Goal: Communication & Community: Answer question/provide support

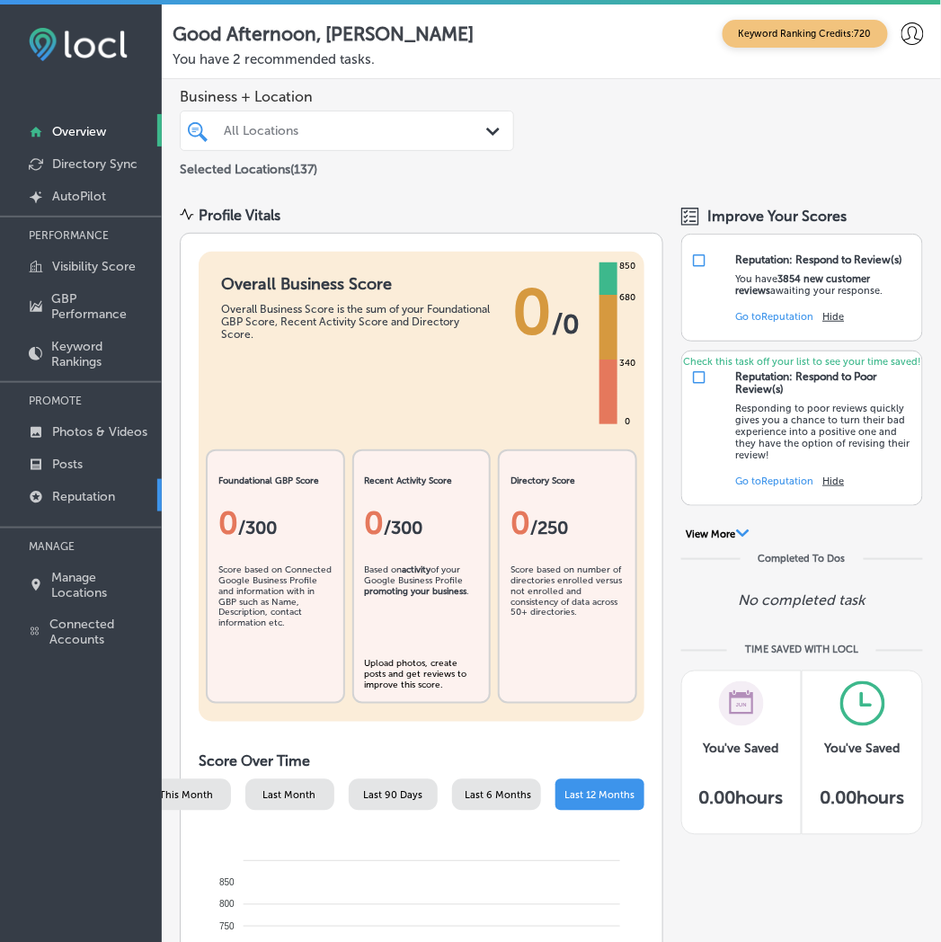
click at [82, 489] on p "Reputation" at bounding box center [83, 496] width 63 height 15
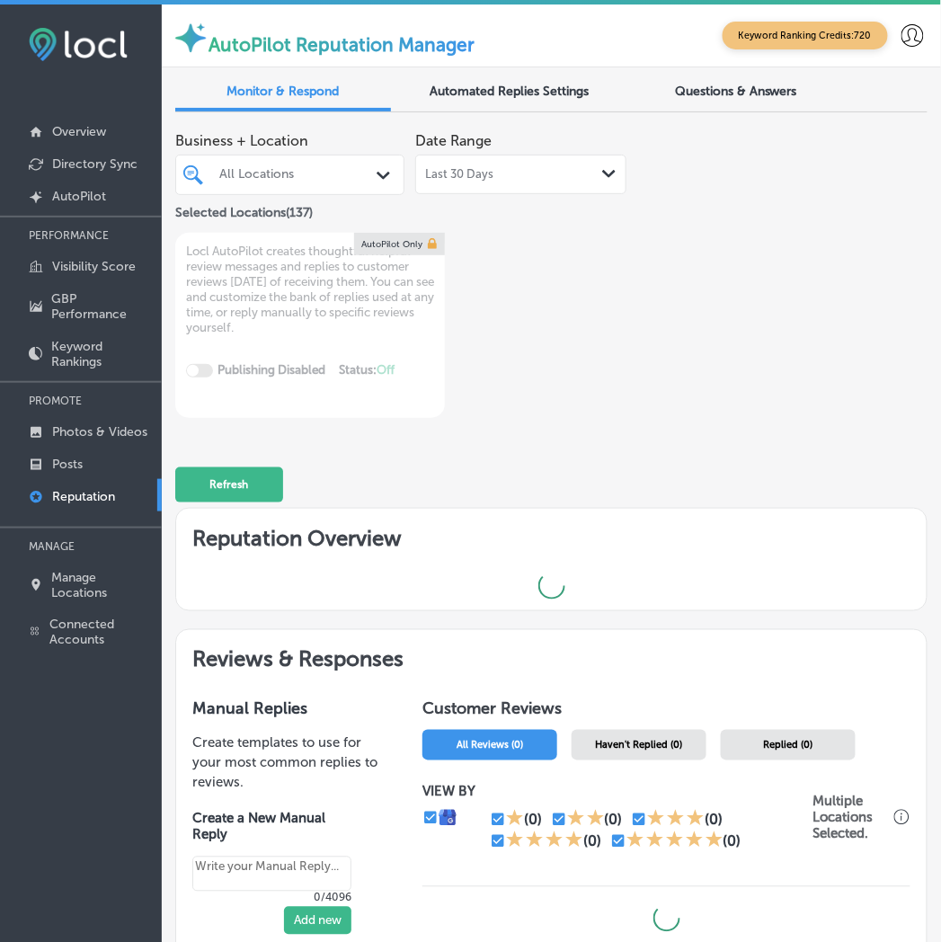
click at [280, 182] on div at bounding box center [282, 174] width 130 height 20
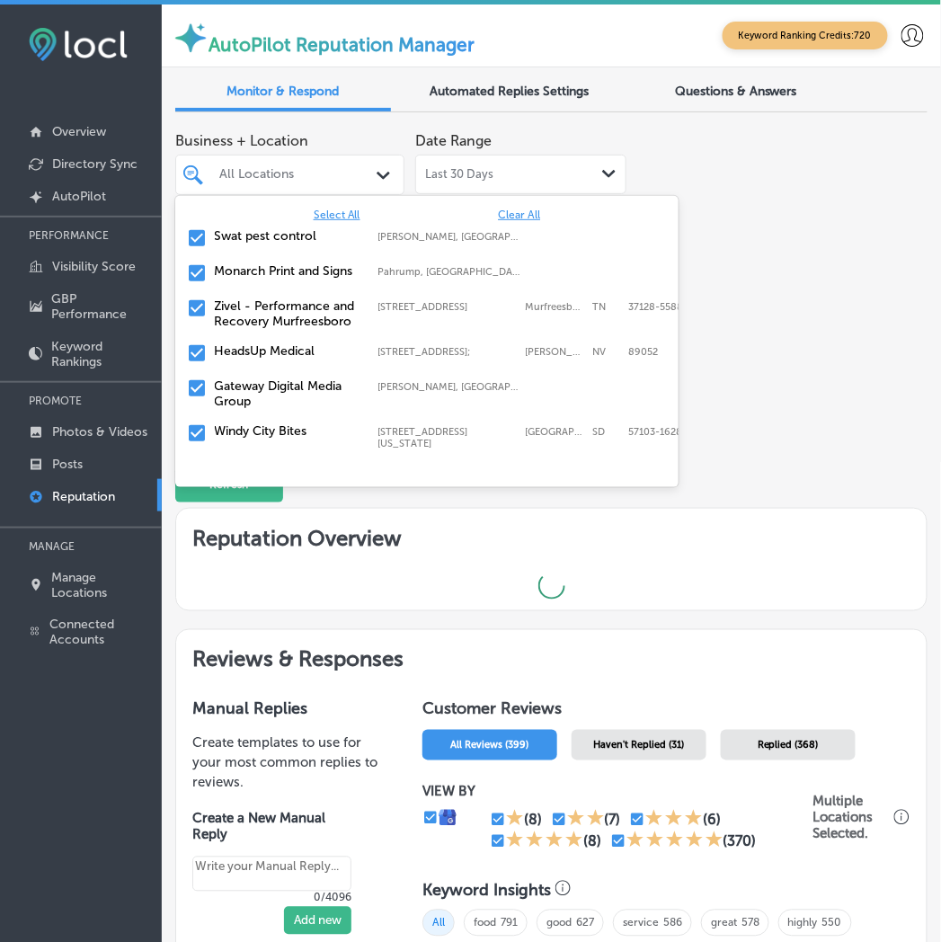
click at [519, 217] on span "Clear All" at bounding box center [519, 214] width 42 height 13
type textarea "x"
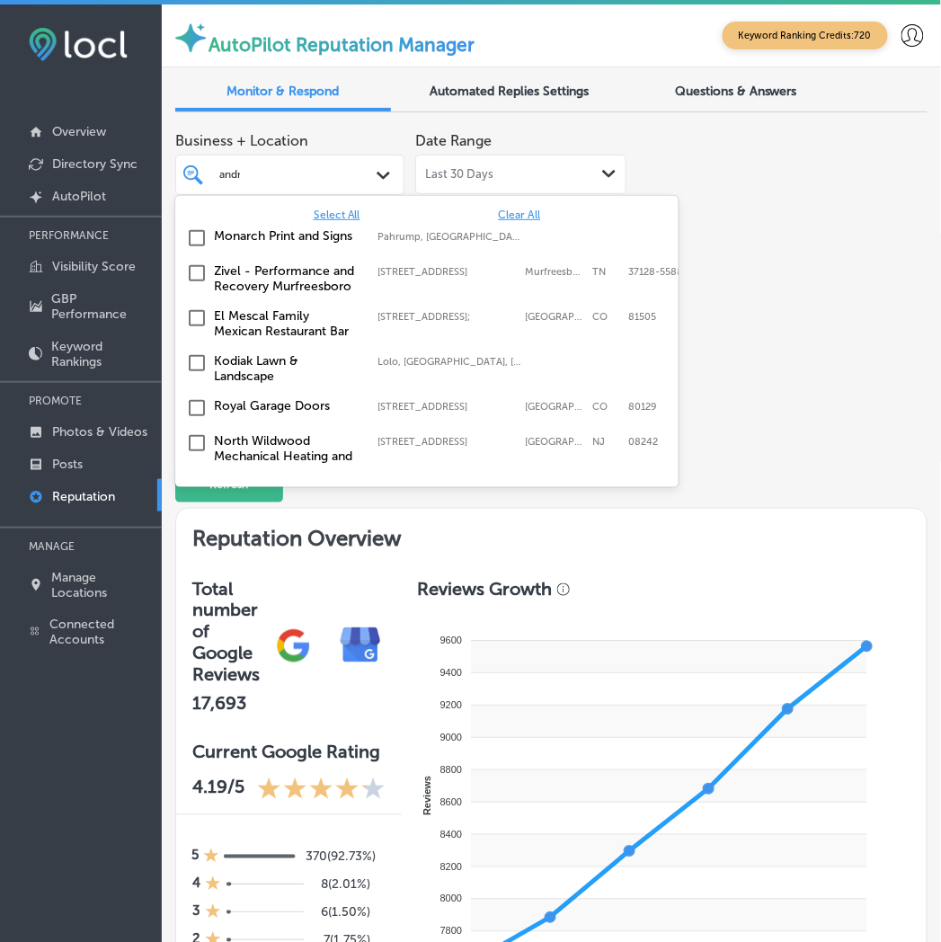
type input "[PERSON_NAME]"
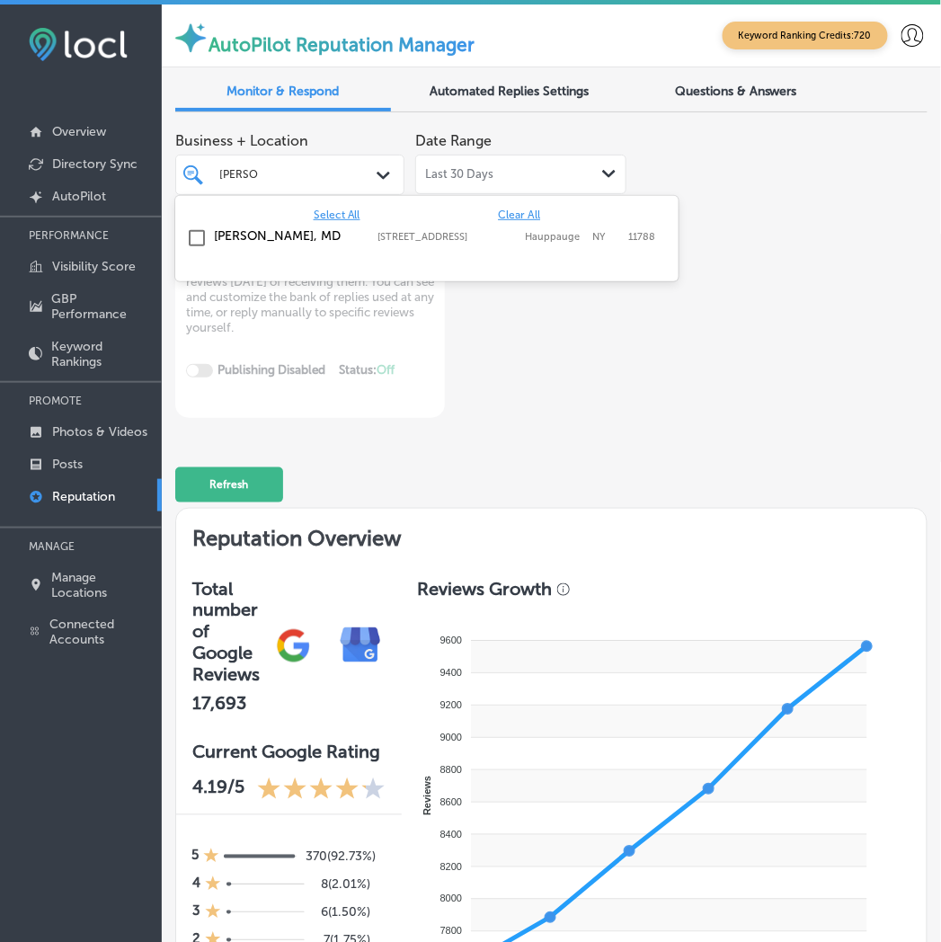
click at [492, 236] on label "[STREET_ADDRESS]" at bounding box center [447, 237] width 138 height 12
type textarea "x"
type input "esmera"
click at [492, 235] on label "[STREET_ADDRESS][PERSON_NAME]" at bounding box center [447, 242] width 138 height 23
type textarea "x"
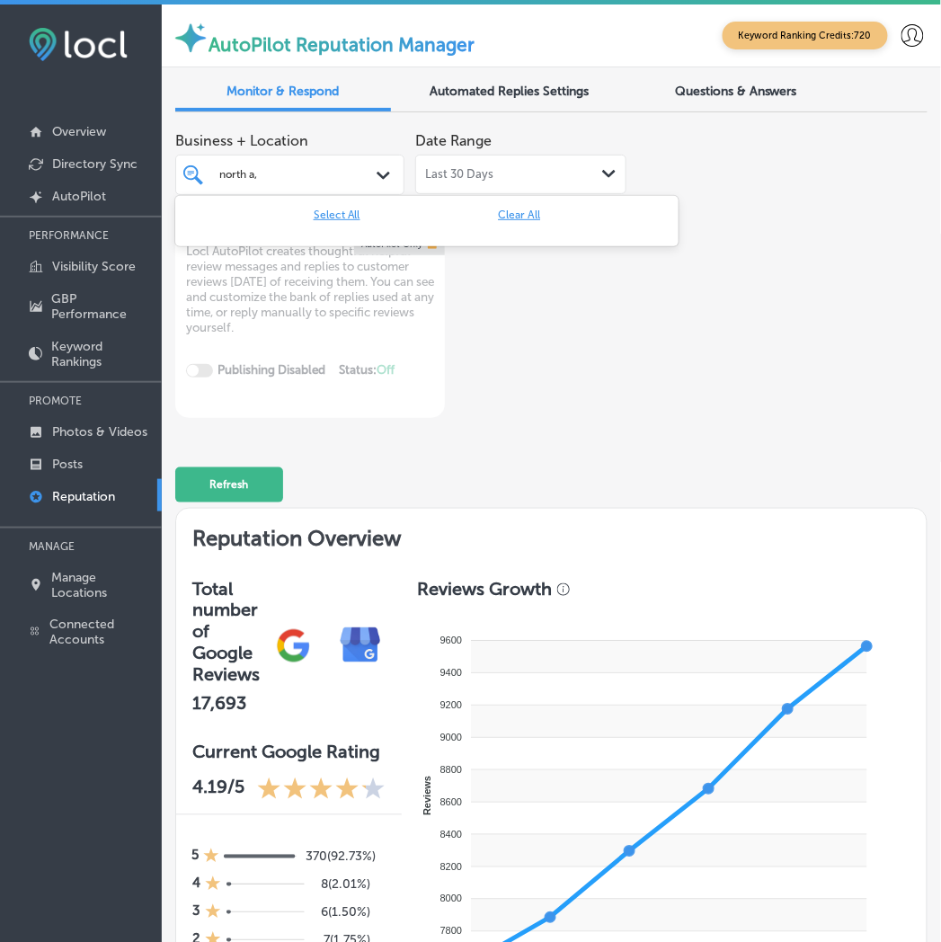
type input "north a"
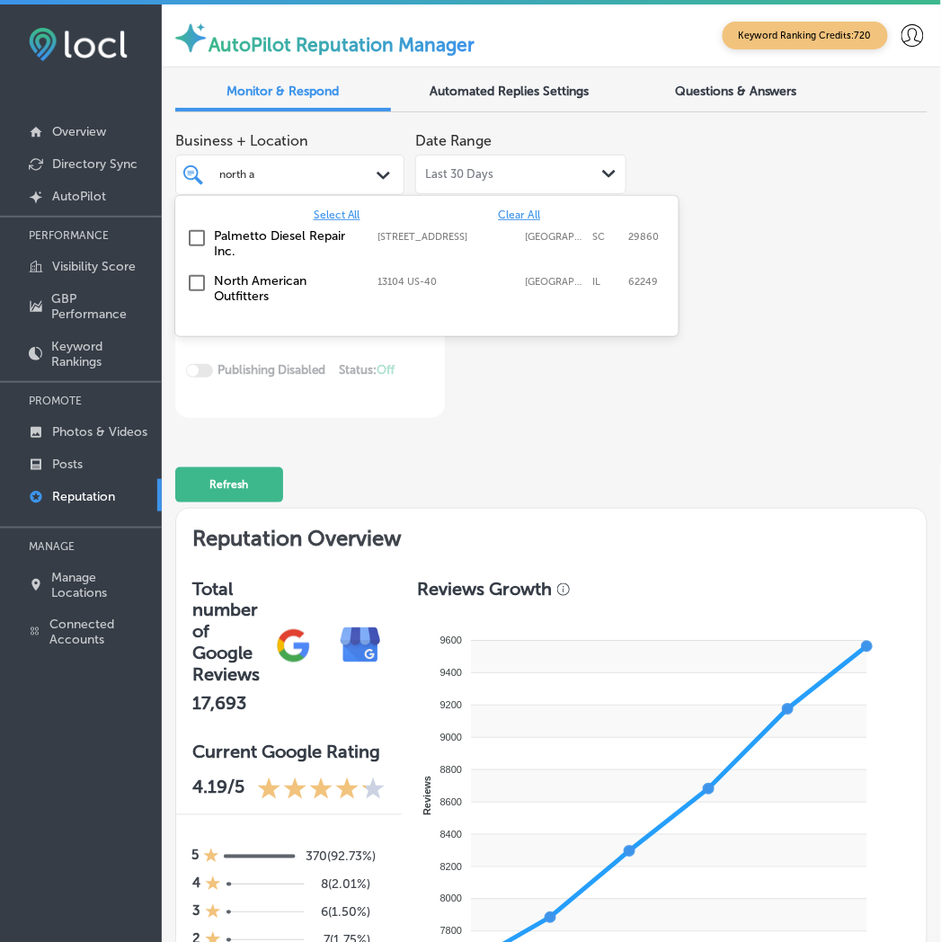
click at [264, 283] on label "North American Outfitters" at bounding box center [288, 288] width 146 height 31
type textarea "x"
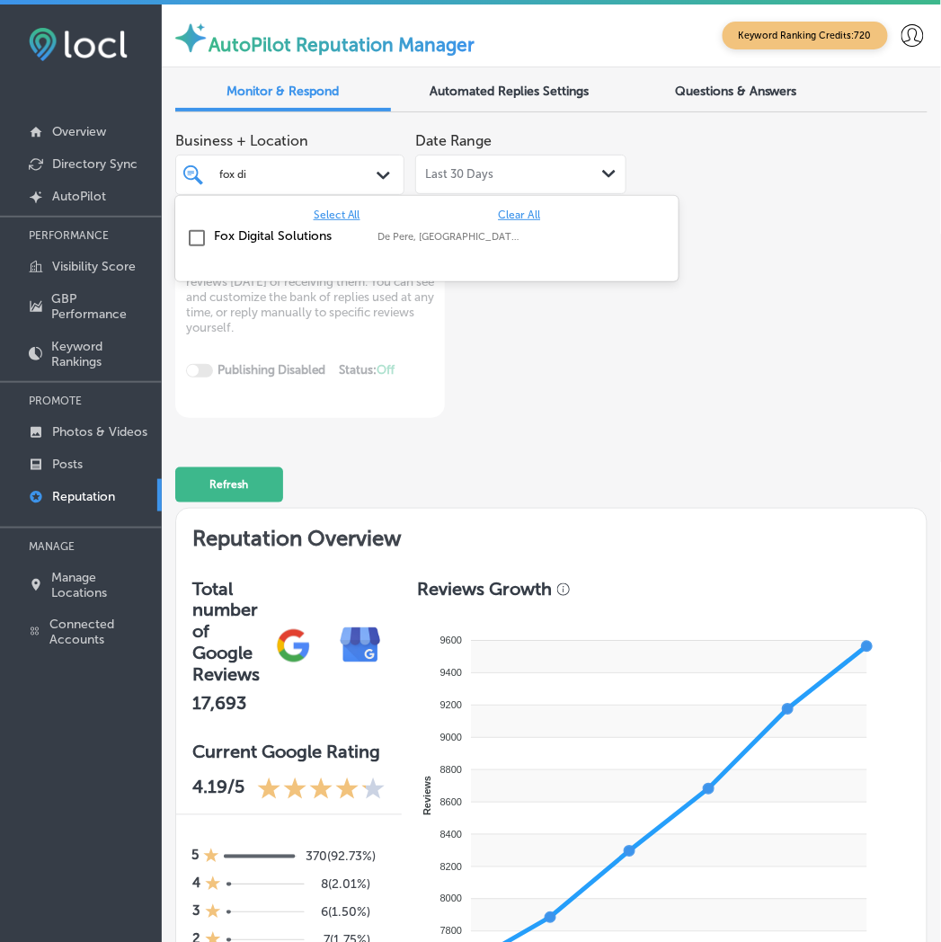
type input "fox dig"
click at [262, 252] on div "Fox Digital Solutions De Pere, [GEOGRAPHIC_DATA], [GEOGRAPHIC_DATA] | Menasha, …" at bounding box center [426, 239] width 489 height 28
type textarea "x"
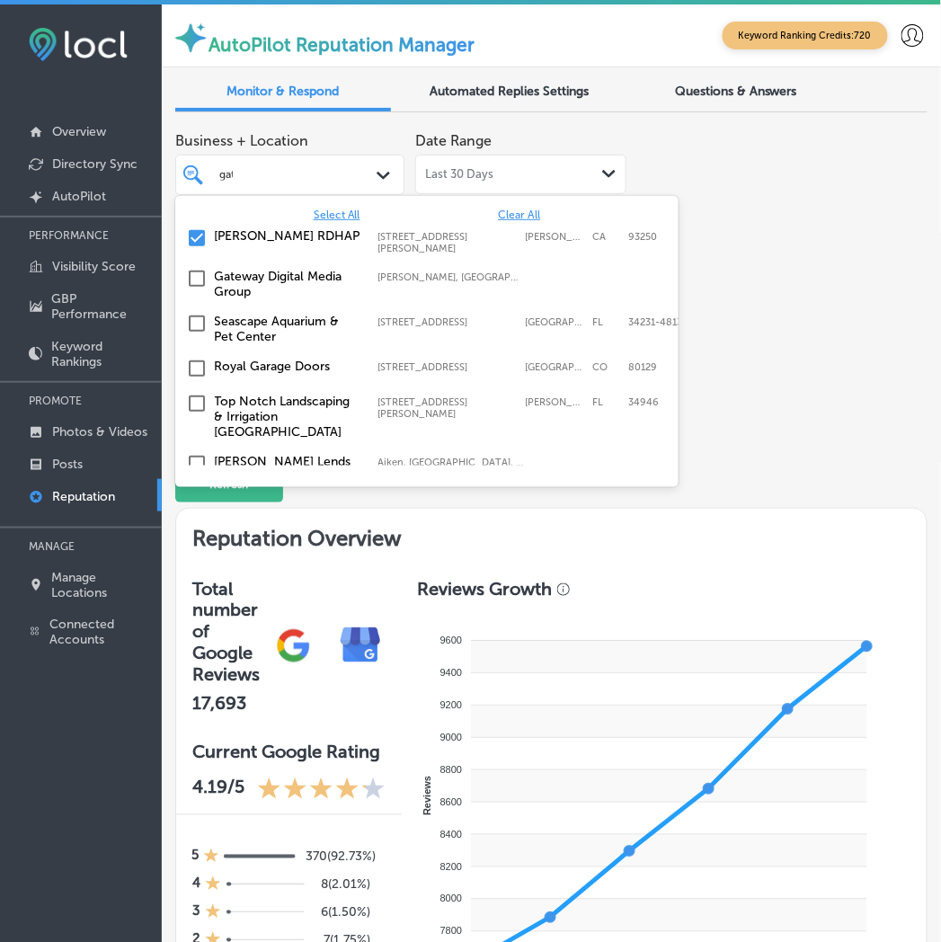
type input "gate"
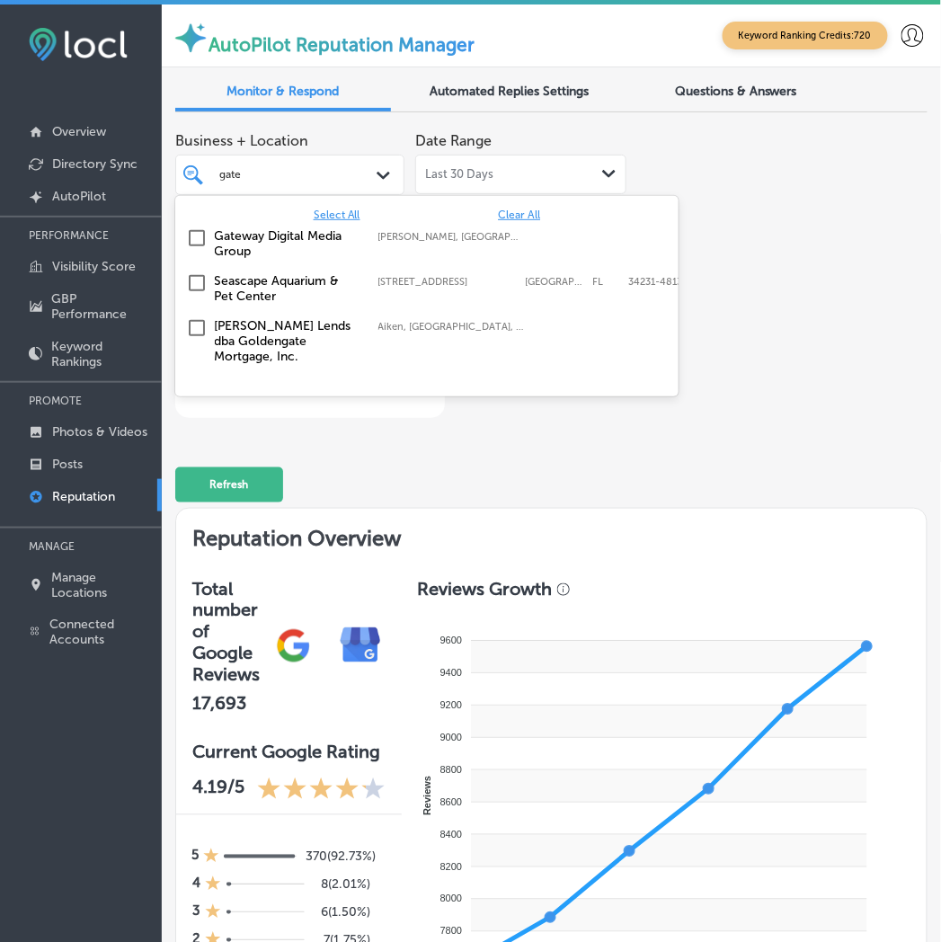
click at [262, 252] on label "Gateway Digital Media Group" at bounding box center [288, 243] width 146 height 31
type textarea "x"
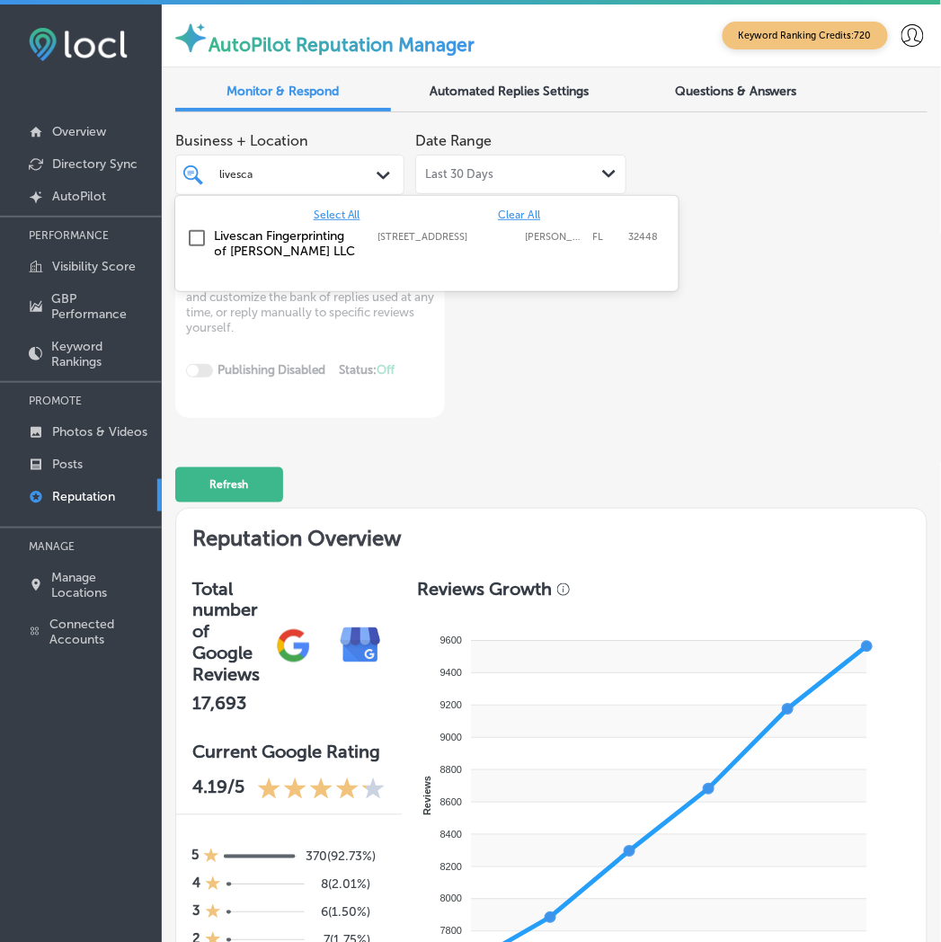
type input "livescan"
click at [262, 252] on label "Livescan Fingerprinting of [PERSON_NAME] LLC" at bounding box center [288, 243] width 146 height 31
type textarea "x"
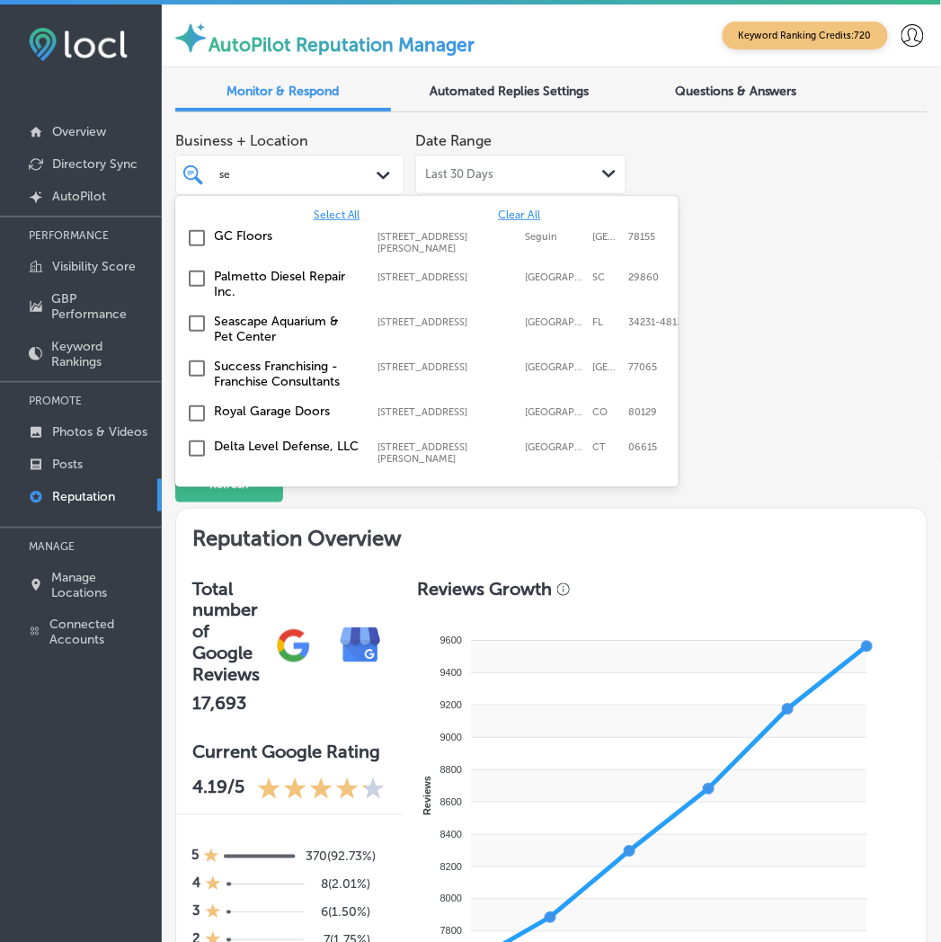
type input "sea"
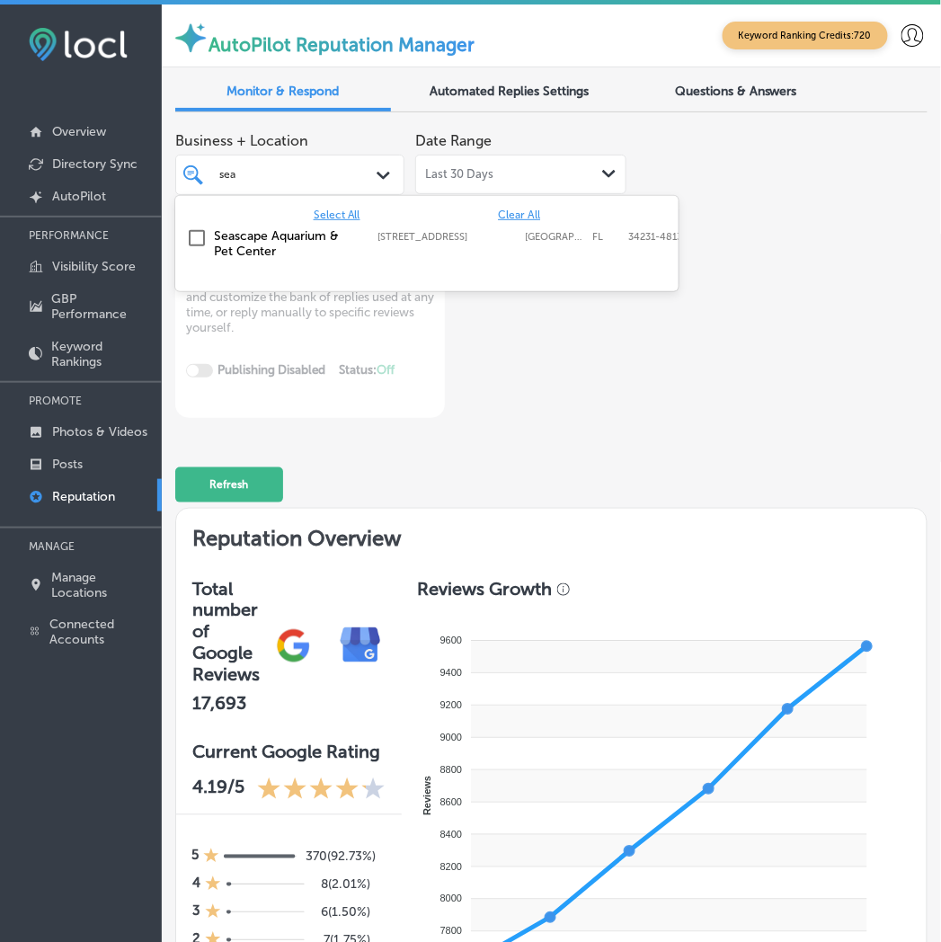
click at [266, 259] on div "[GEOGRAPHIC_DATA] [STREET_ADDRESS]-4813 [STREET_ADDRESS]" at bounding box center [426, 244] width 489 height 38
type textarea "x"
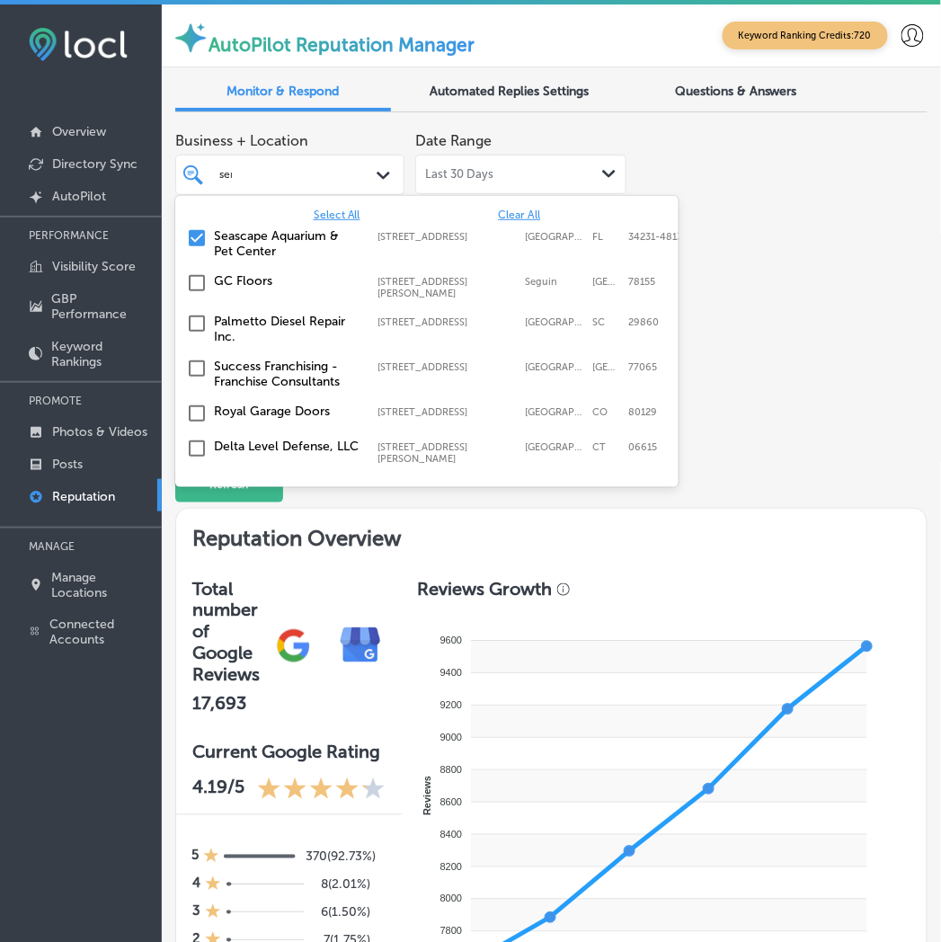
type input "sera"
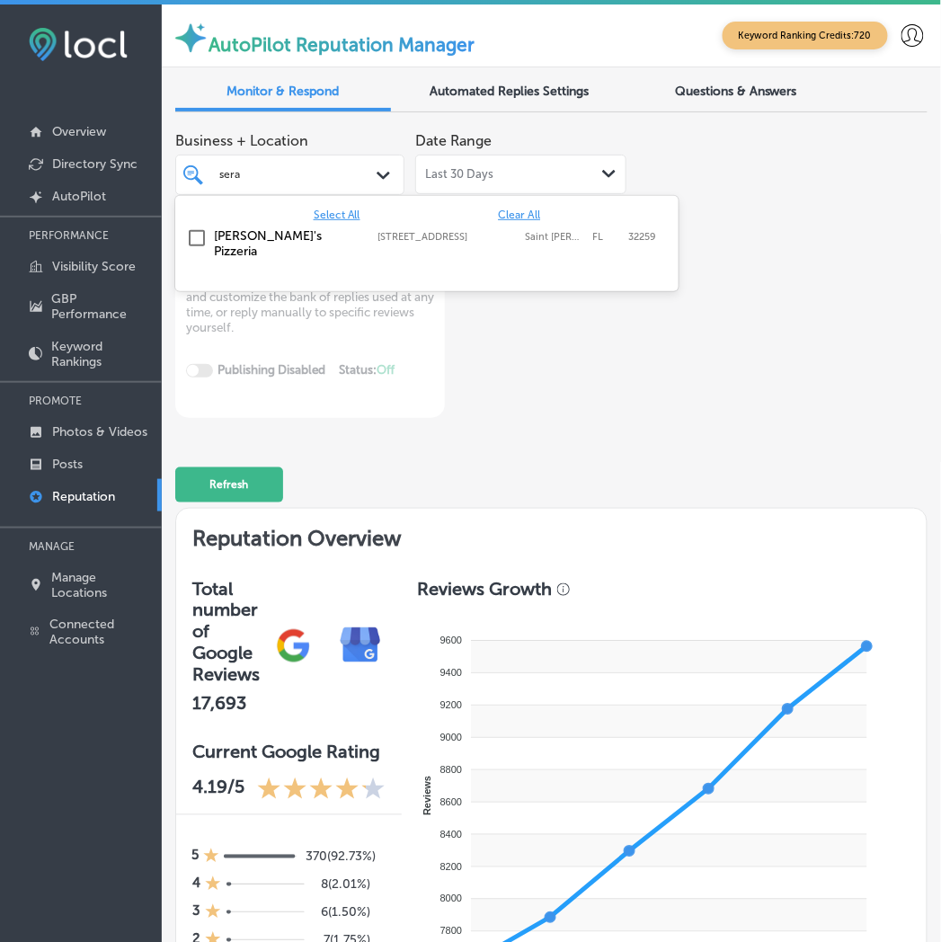
click at [253, 241] on label "[PERSON_NAME]'s Pizzeria" at bounding box center [288, 243] width 146 height 31
type textarea "x"
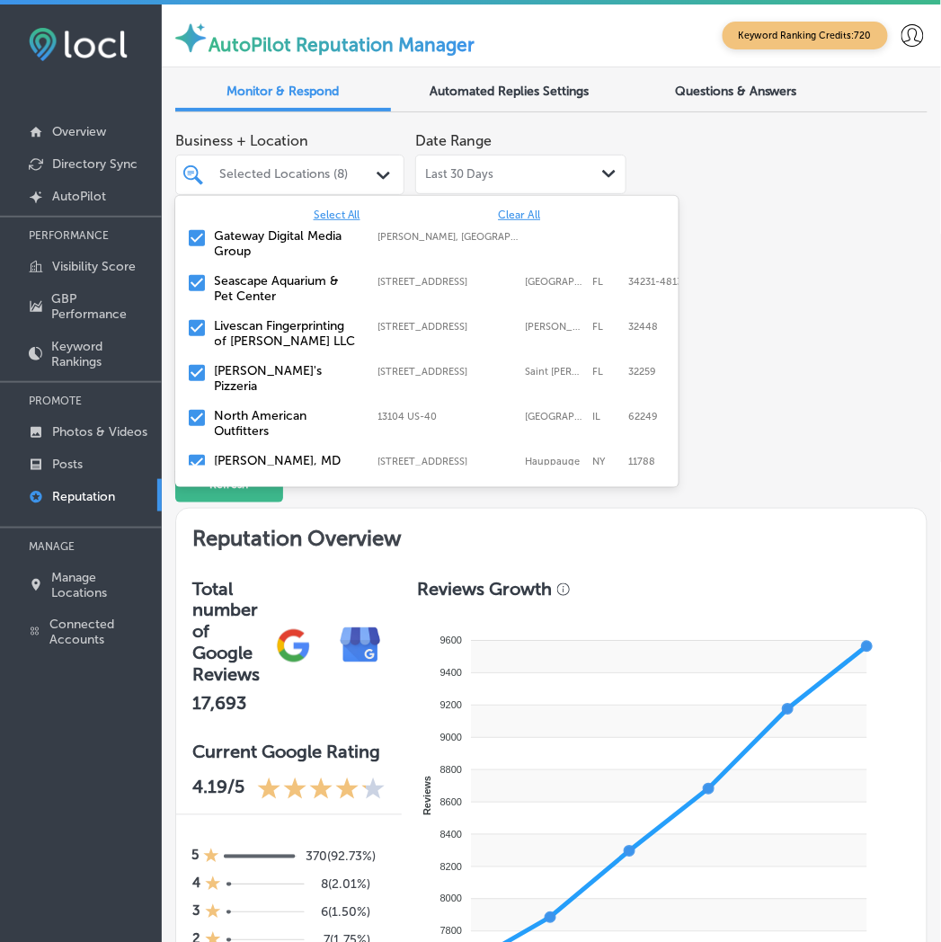
click at [239, 288] on label "Seascape Aquarium & Pet Center" at bounding box center [288, 288] width 146 height 31
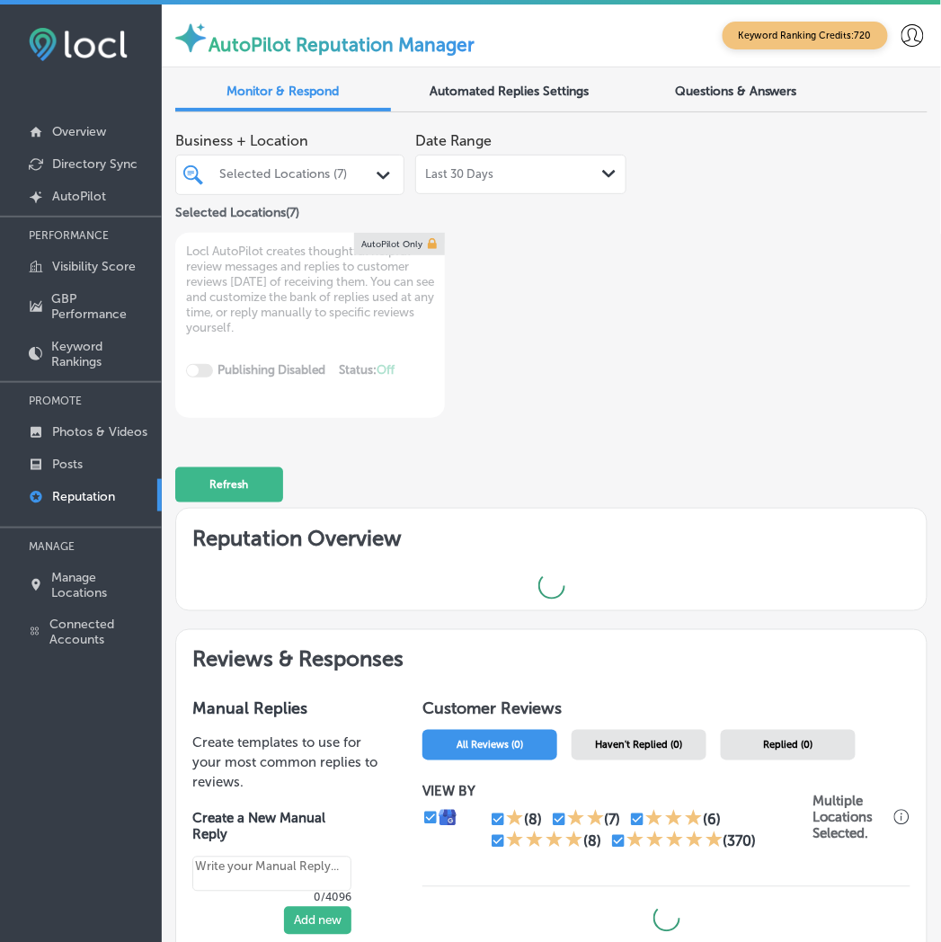
click at [771, 335] on div "Business + Location Selected Locations (7) Path Created with Sketch. Selected L…" at bounding box center [551, 270] width 752 height 295
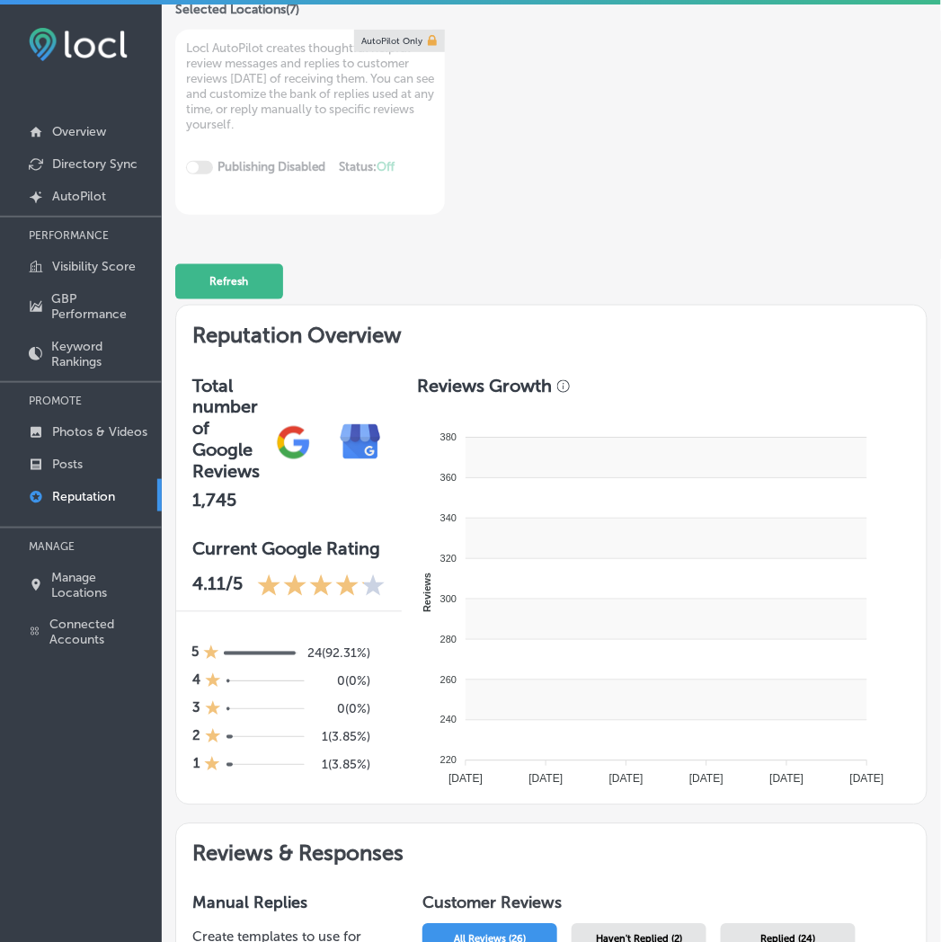
scroll to position [336, 0]
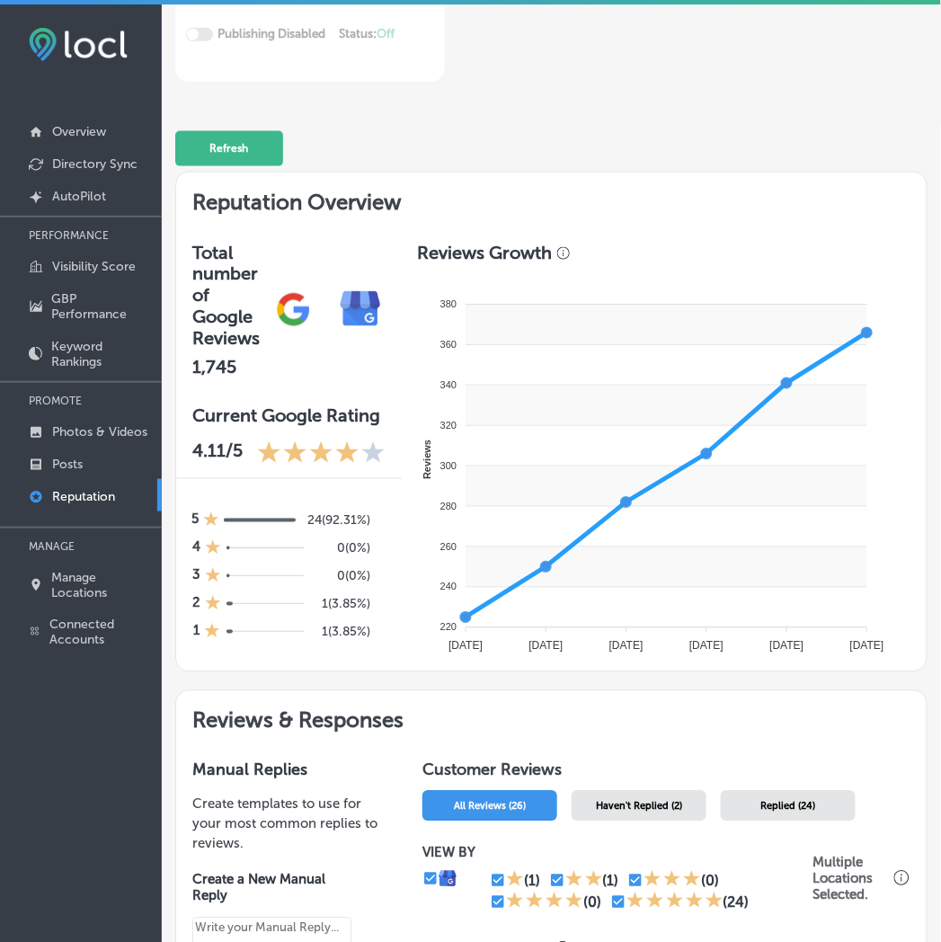
click at [658, 801] on span "Haven't Replied (2)" at bounding box center [639, 807] width 86 height 12
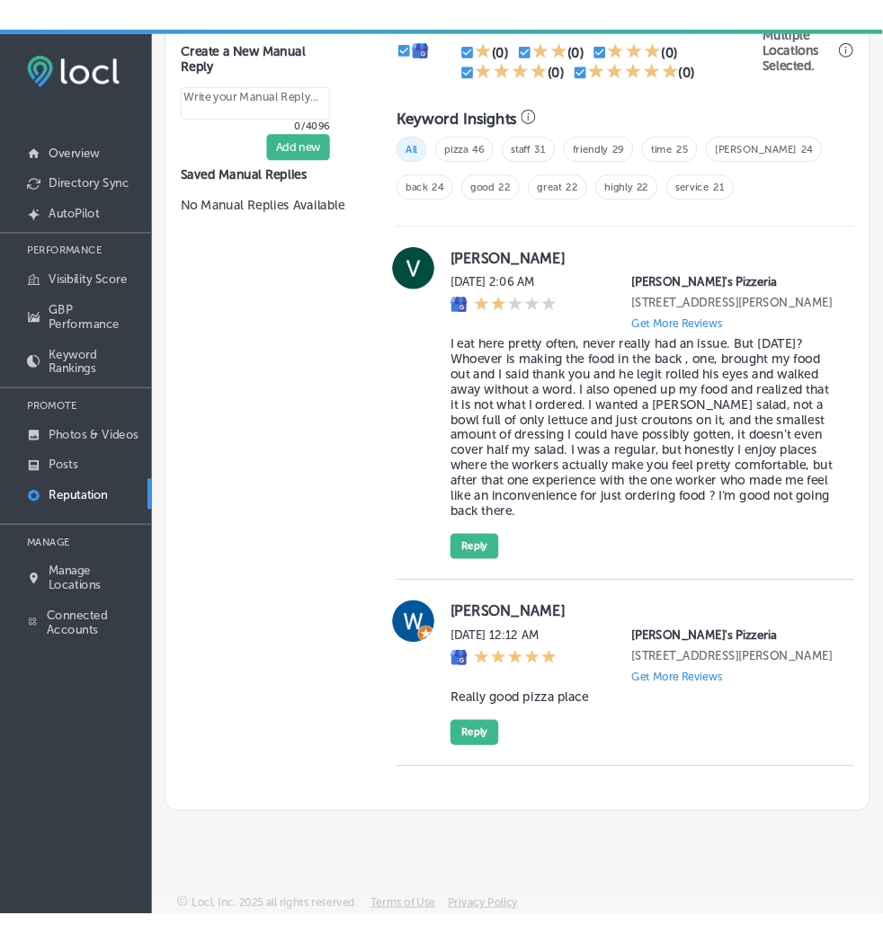
scroll to position [1227, 0]
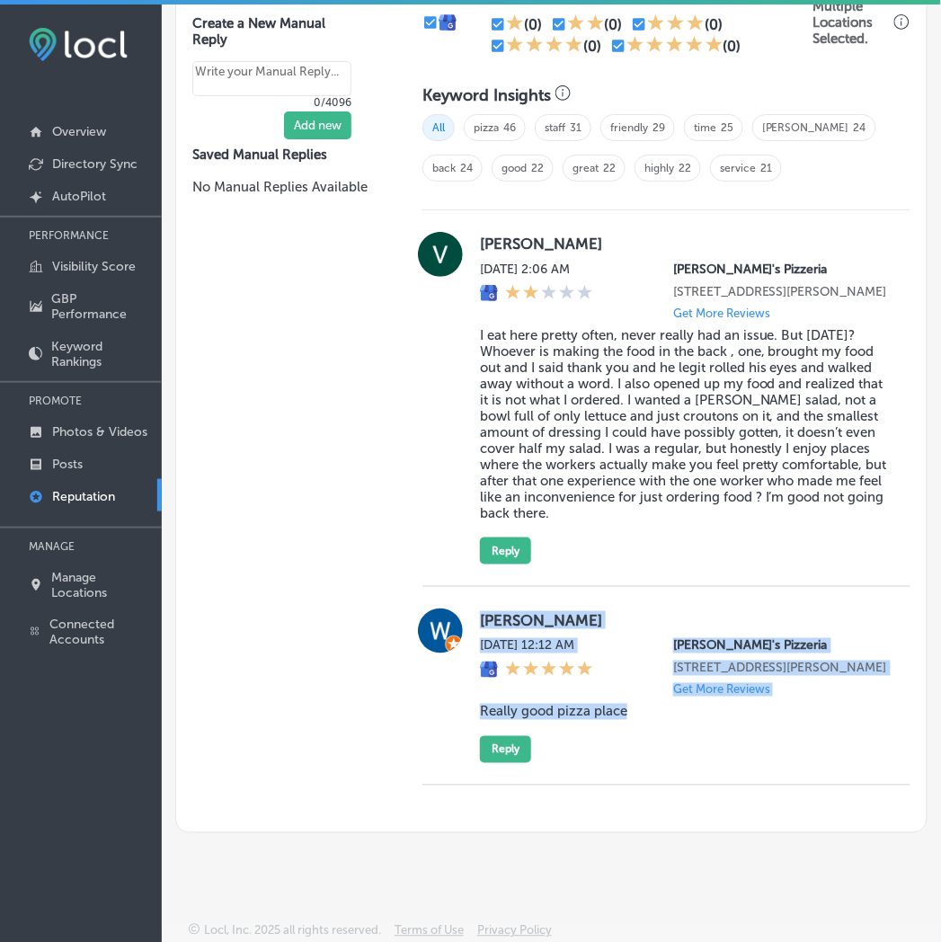
drag, startPoint x: 466, startPoint y: 600, endPoint x: 719, endPoint y: 741, distance: 289.6
click at [719, 741] on div "[PERSON_NAME][DATE] 12:12 AM [PERSON_NAME]'s Pizzeria [STREET_ADDRESS][PERSON_N…" at bounding box center [666, 685] width 488 height 155
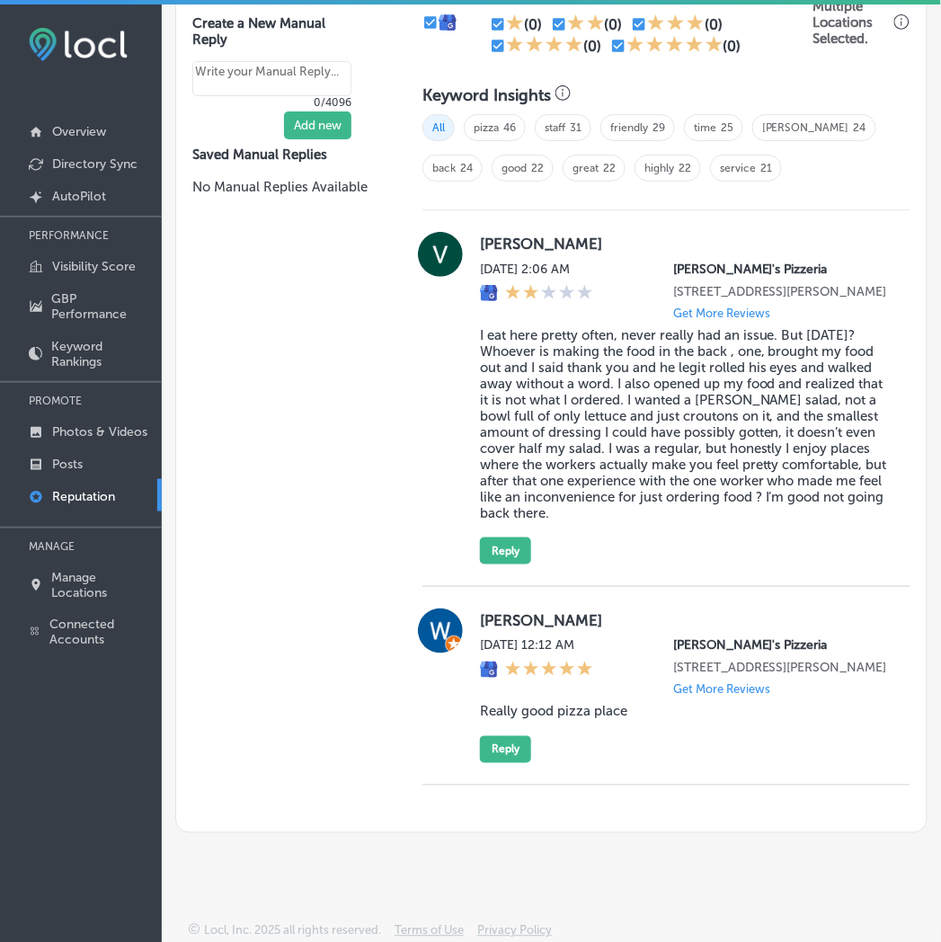
click at [380, 498] on div "Manual Replies Create templates to use for your most common replies to reviews.…" at bounding box center [285, 360] width 219 height 945
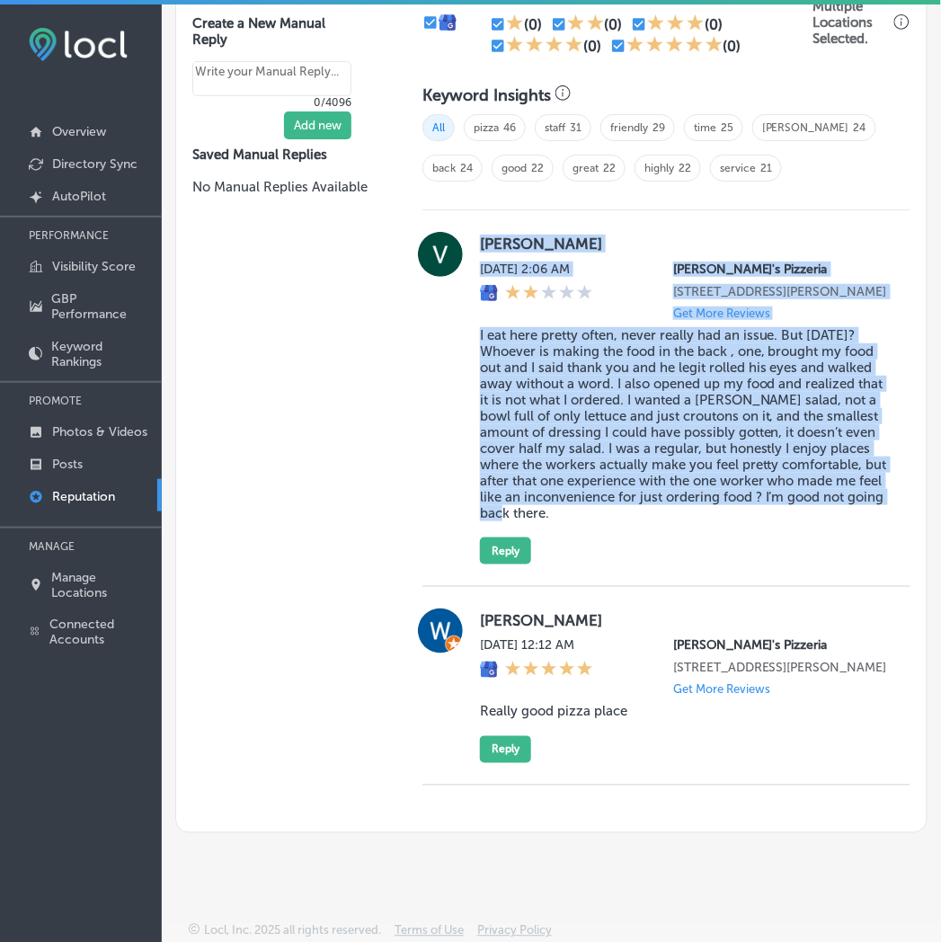
drag, startPoint x: 647, startPoint y: 503, endPoint x: 471, endPoint y: 201, distance: 349.6
click at [471, 232] on div "[PERSON_NAME] [DATE] 2:06 AM [PERSON_NAME]'s Pizzeria [STREET_ADDRESS][PERSON_N…" at bounding box center [666, 398] width 488 height 333
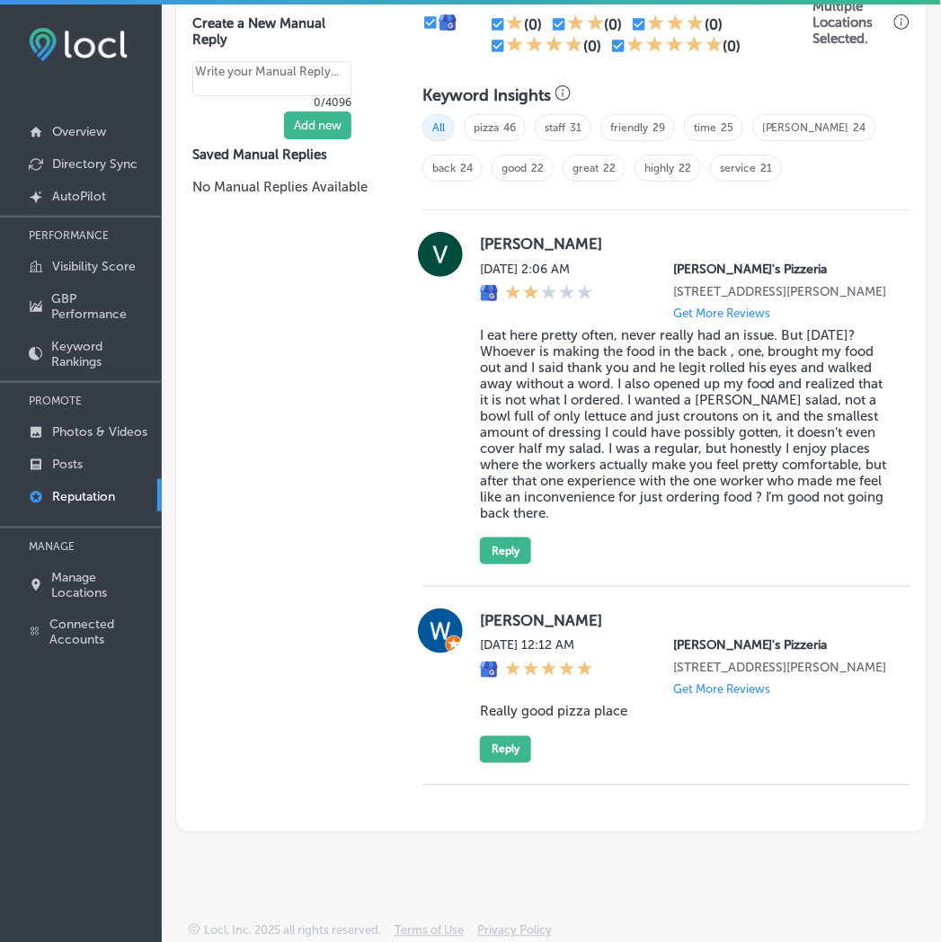
click at [307, 478] on div "Manual Replies Create templates to use for your most common replies to reviews.…" at bounding box center [285, 360] width 219 height 945
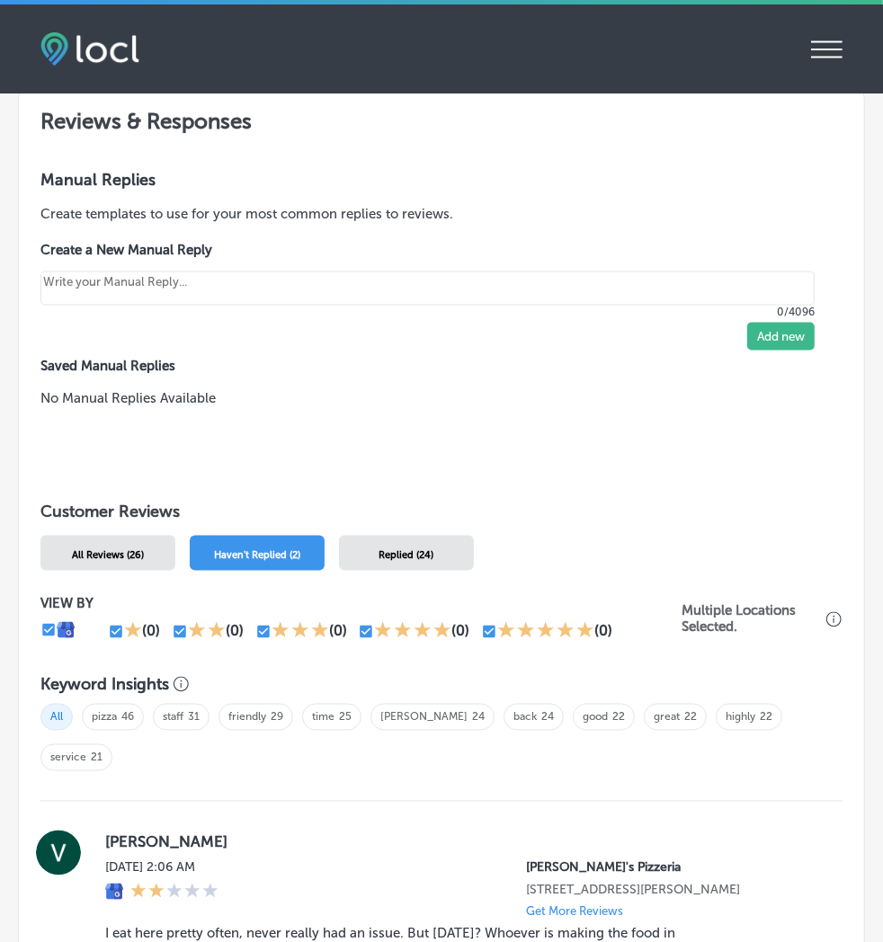
drag, startPoint x: 417, startPoint y: 459, endPoint x: 387, endPoint y: 546, distance: 91.2
click at [417, 459] on div "Manual Replies Create templates to use for your most common replies to reviews.…" at bounding box center [441, 306] width 845 height 317
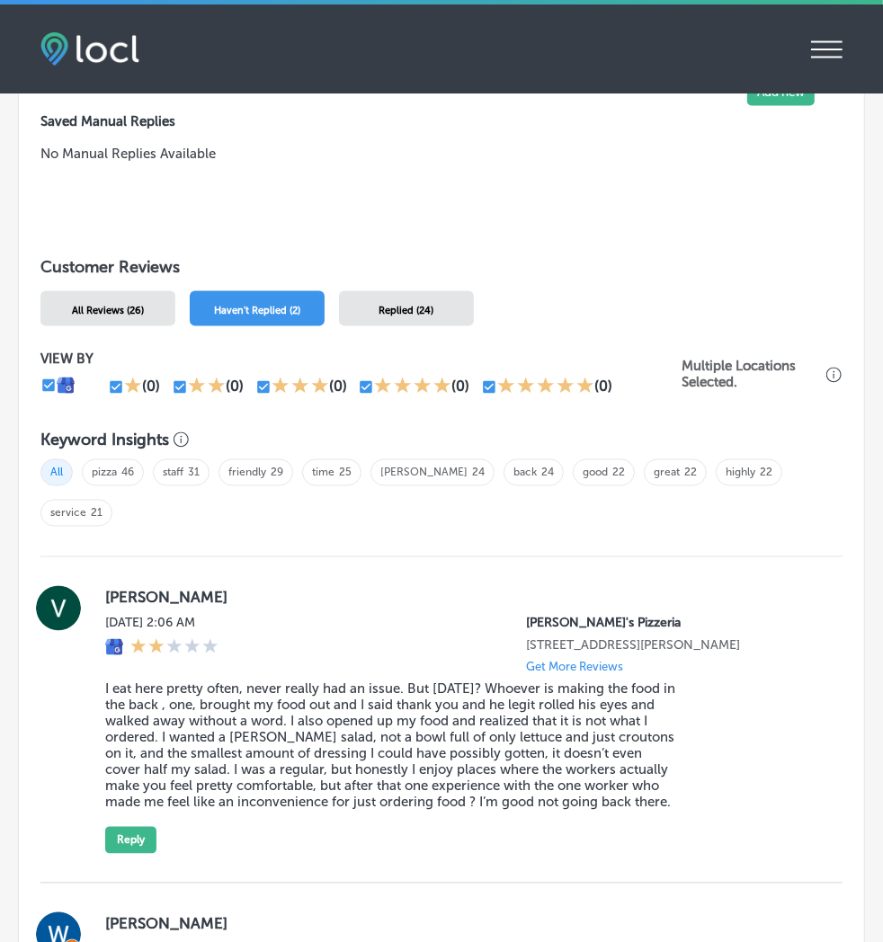
scroll to position [1893, 0]
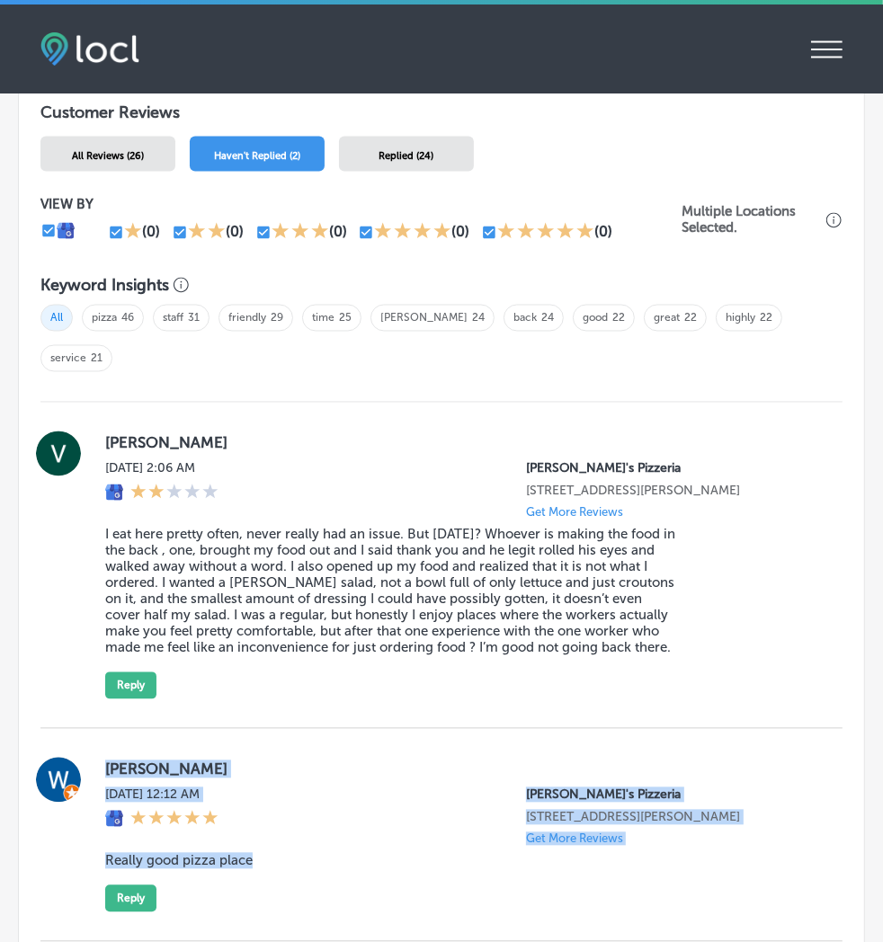
drag, startPoint x: 283, startPoint y: 839, endPoint x: 99, endPoint y: 739, distance: 209.9
click at [99, 758] on div "[PERSON_NAME][DATE] 12:12 AM [PERSON_NAME]'s Pizzeria [STREET_ADDRESS][PERSON_N…" at bounding box center [441, 835] width 802 height 155
copy div "[PERSON_NAME][DATE] 12:12 AM [PERSON_NAME]'s Pizzeria [STREET_ADDRESS][PERSON_N…"
click at [137, 885] on button "Reply" at bounding box center [130, 898] width 51 height 27
type textarea "x"
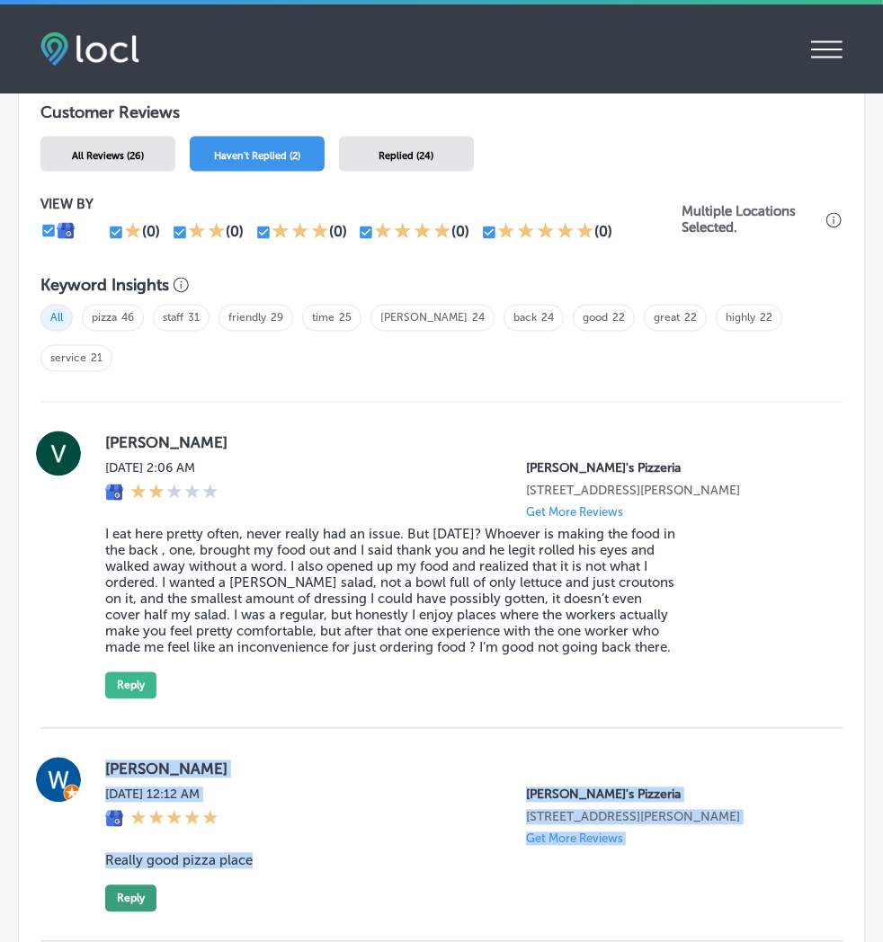
scroll to position [1891, 0]
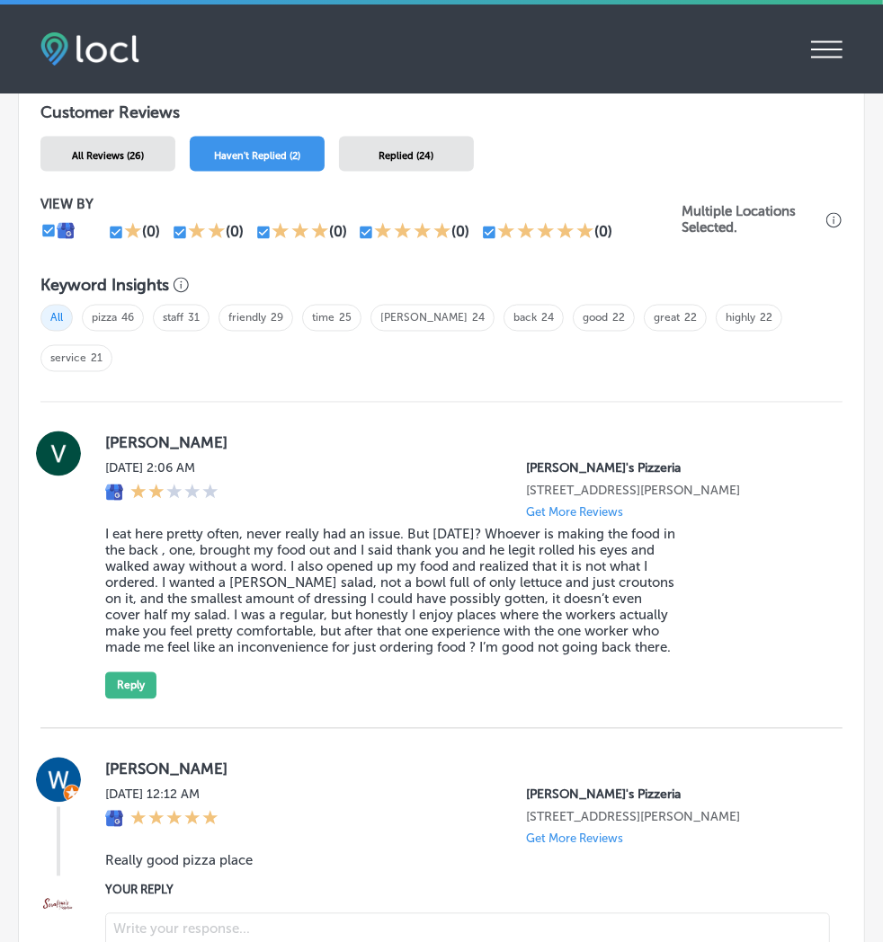
paste textarea "Thank you for the great review, [PERSON_NAME]! We're so glad to hear you enjoye…"
type textarea "Thank you for the great review, [PERSON_NAME]! We're so glad to hear you enjoye…"
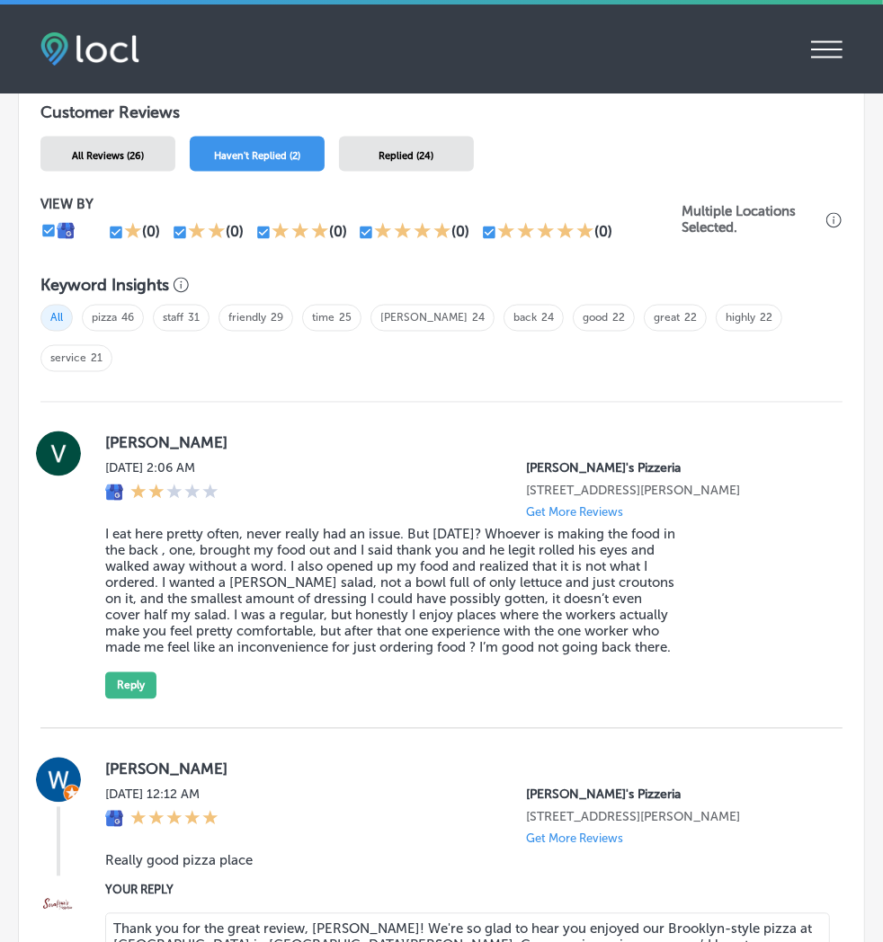
type textarea "x"
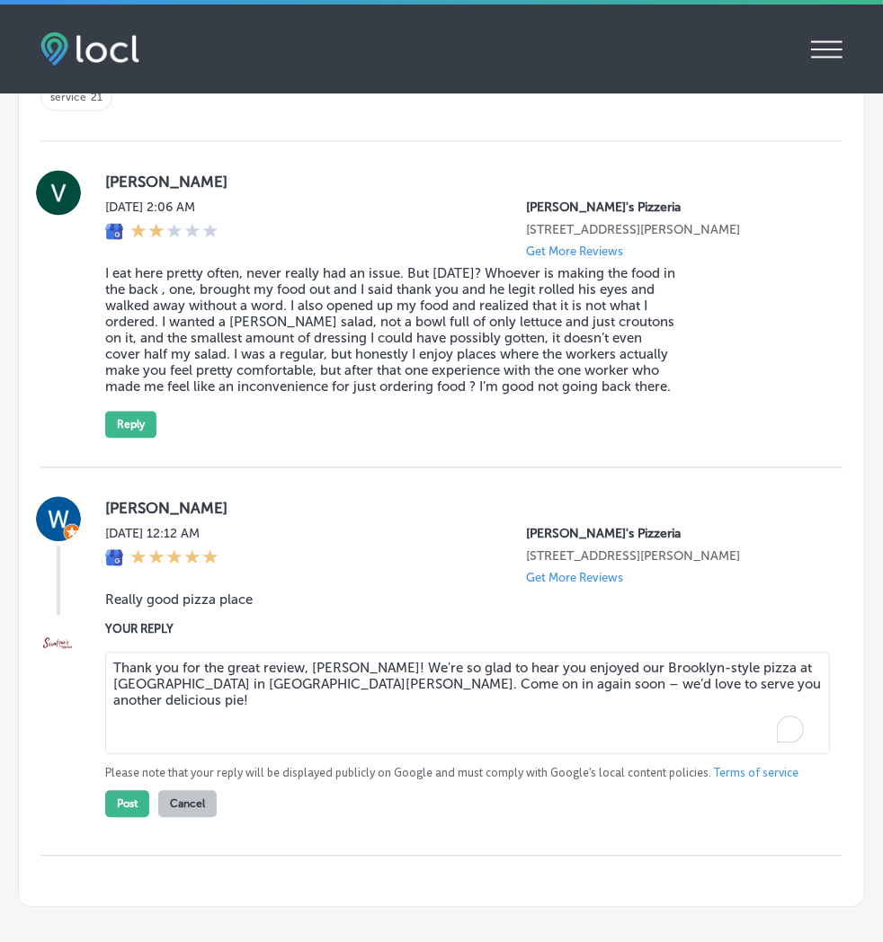
scroll to position [2157, 0]
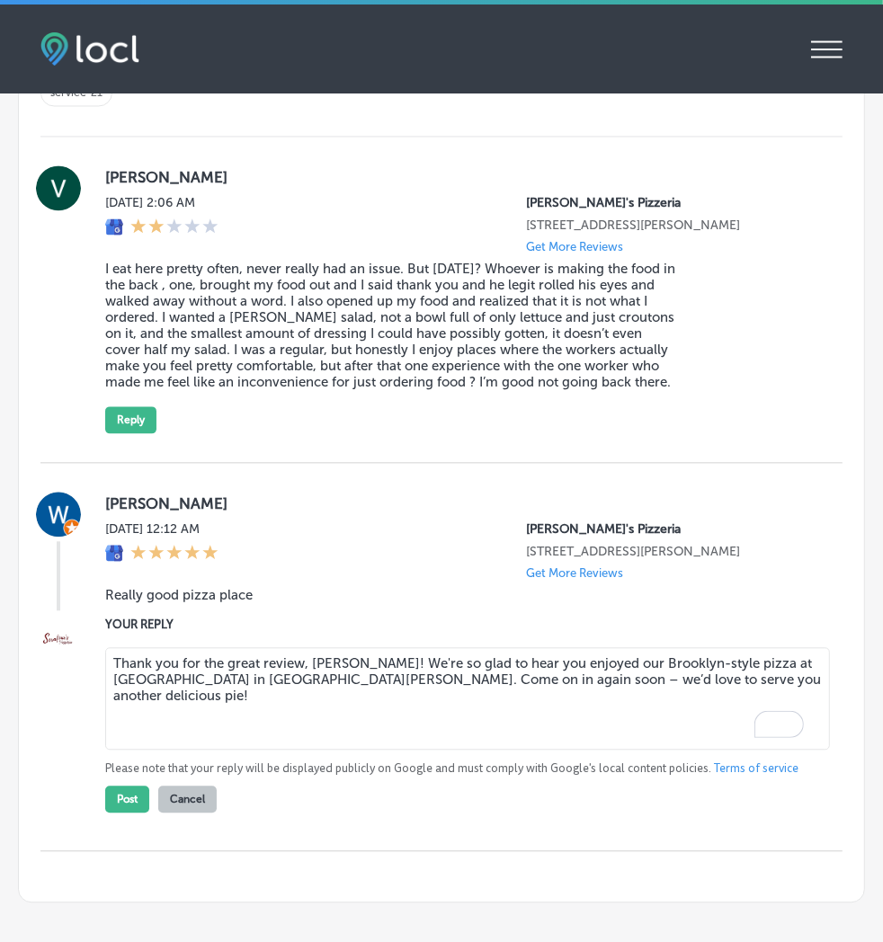
click at [261, 647] on textarea "Thank you for the great review, [PERSON_NAME]! We're so glad to hear you enjoye…" at bounding box center [467, 698] width 724 height 102
click at [253, 647] on textarea "Thank you for the great review, [PERSON_NAME]! We're so glad to hear you enjoye…" at bounding box center [467, 698] width 724 height 102
click at [687, 649] on textarea "Thank you for the review, [PERSON_NAME]! We're so glad to hear you enjoyed our …" at bounding box center [467, 698] width 724 height 102
type textarea "Thank you for the review, [PERSON_NAME]! We're so glad to hear you enjoyed our …"
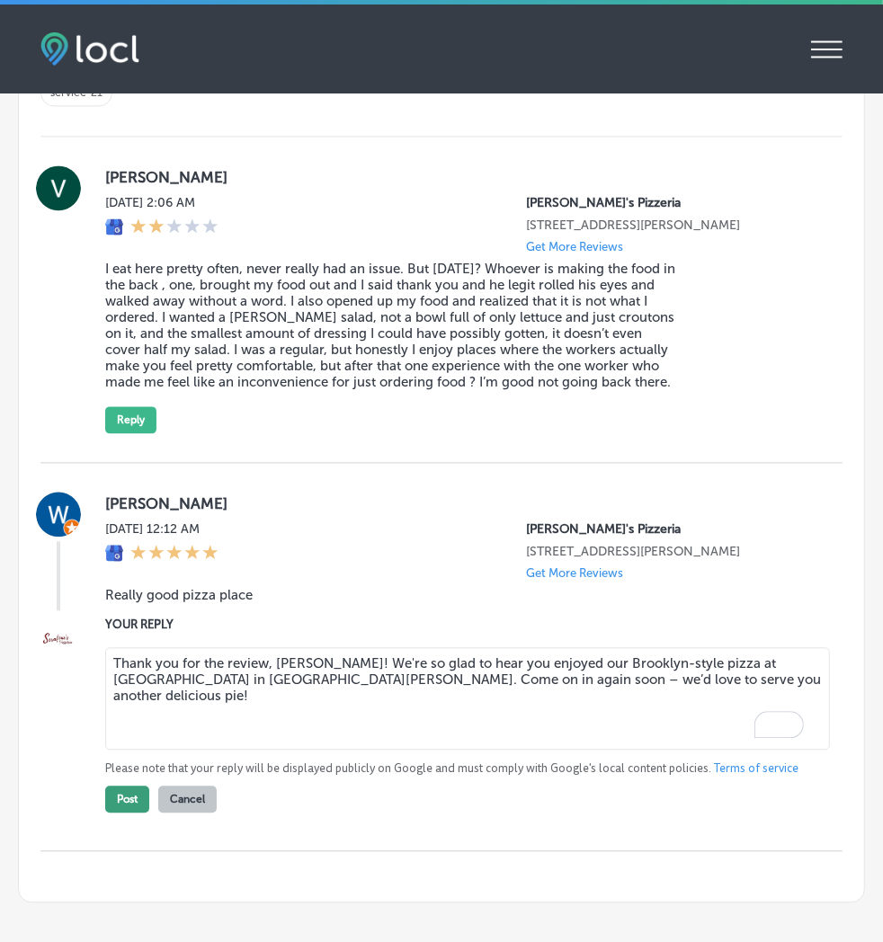
click at [136, 785] on button "Post" at bounding box center [127, 798] width 44 height 27
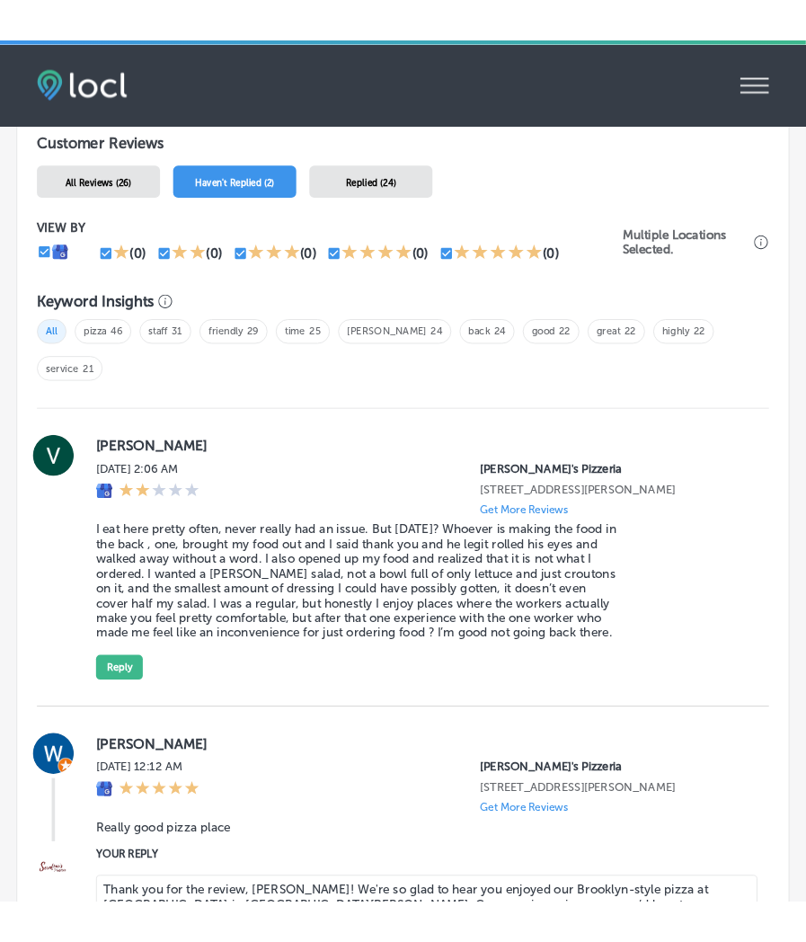
scroll to position [1833, 0]
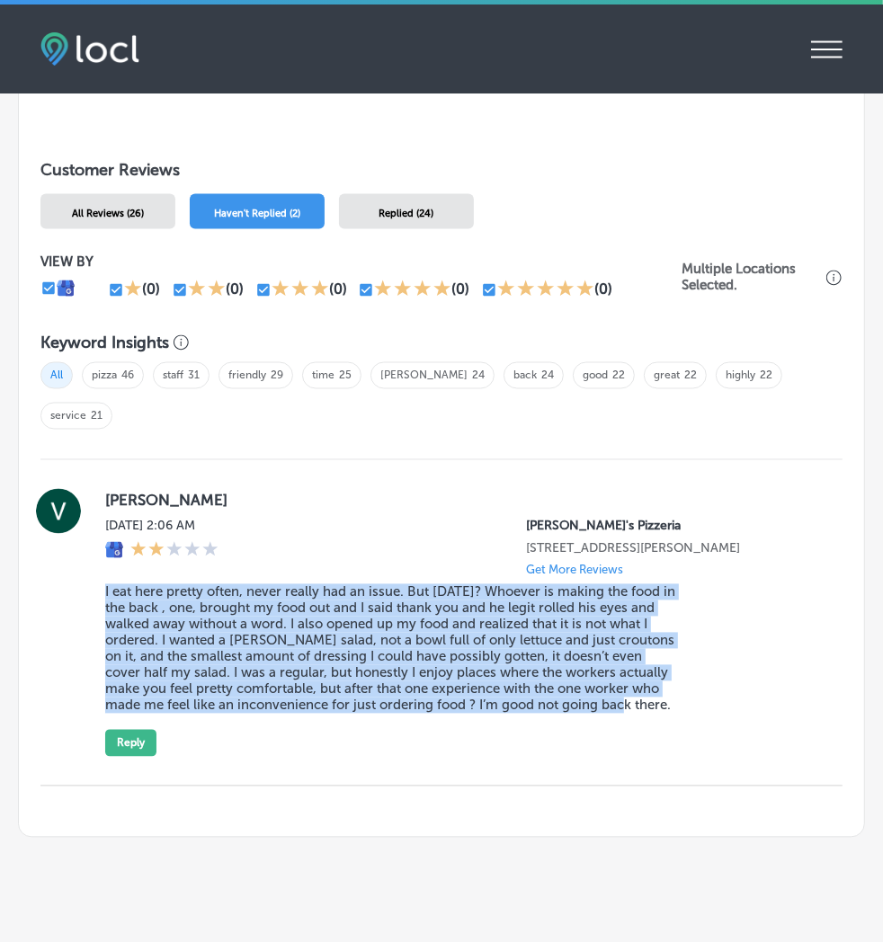
drag, startPoint x: 106, startPoint y: 557, endPoint x: 607, endPoint y: 696, distance: 519.6
click at [607, 696] on div "[PERSON_NAME] [DATE] 2:06 AM [PERSON_NAME]'s Pizzeria [STREET_ADDRESS][PERSON_N…" at bounding box center [459, 623] width 708 height 268
copy blockquote "I eat here pretty often, never really had an issue. But [DATE]? Whoever is maki…"
click at [377, 615] on blockquote "I eat here pretty often, never really had an issue. But [DATE]? Whoever is maki…" at bounding box center [391, 648] width 573 height 129
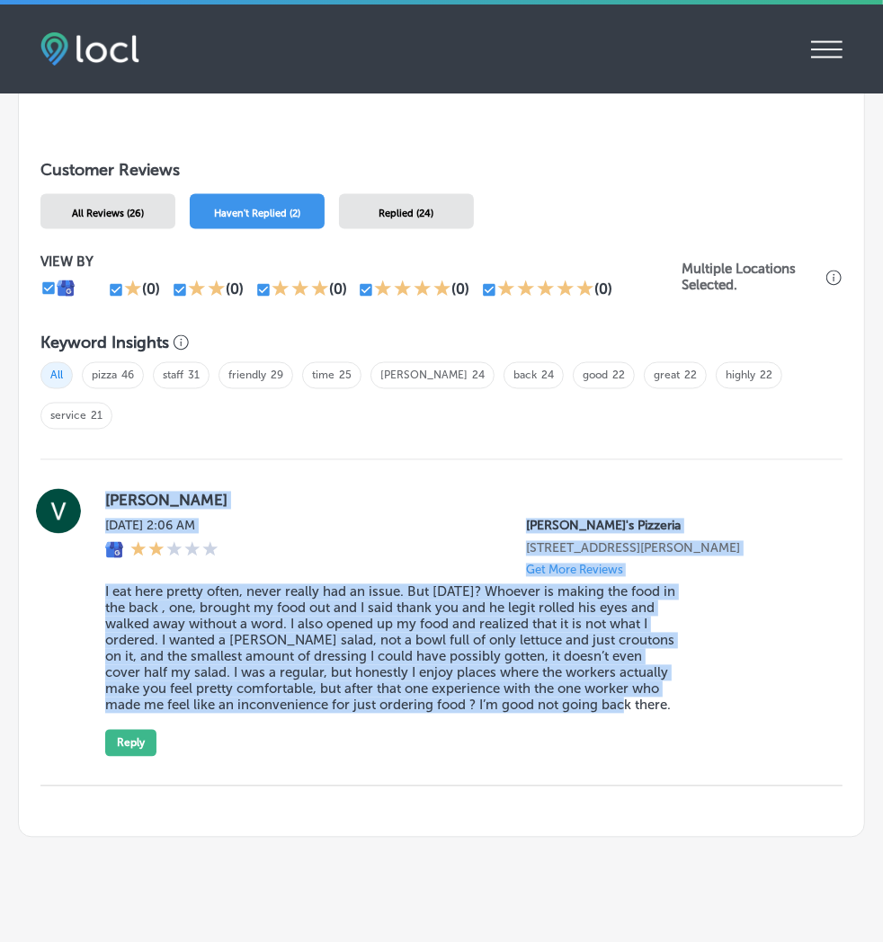
drag, startPoint x: 600, startPoint y: 678, endPoint x: 108, endPoint y: 468, distance: 535.1
click at [108, 489] on div "[PERSON_NAME] [DATE] 2:06 AM [PERSON_NAME]'s Pizzeria [STREET_ADDRESS][PERSON_N…" at bounding box center [459, 623] width 708 height 268
copy div "[PERSON_NAME] [DATE] 2:06 AM [PERSON_NAME]'s Pizzeria [STREET_ADDRESS][PERSON_N…"
click at [244, 681] on div "[PERSON_NAME] [DATE] 2:06 AM [PERSON_NAME]'s Pizzeria [STREET_ADDRESS][PERSON_N…" at bounding box center [459, 623] width 708 height 268
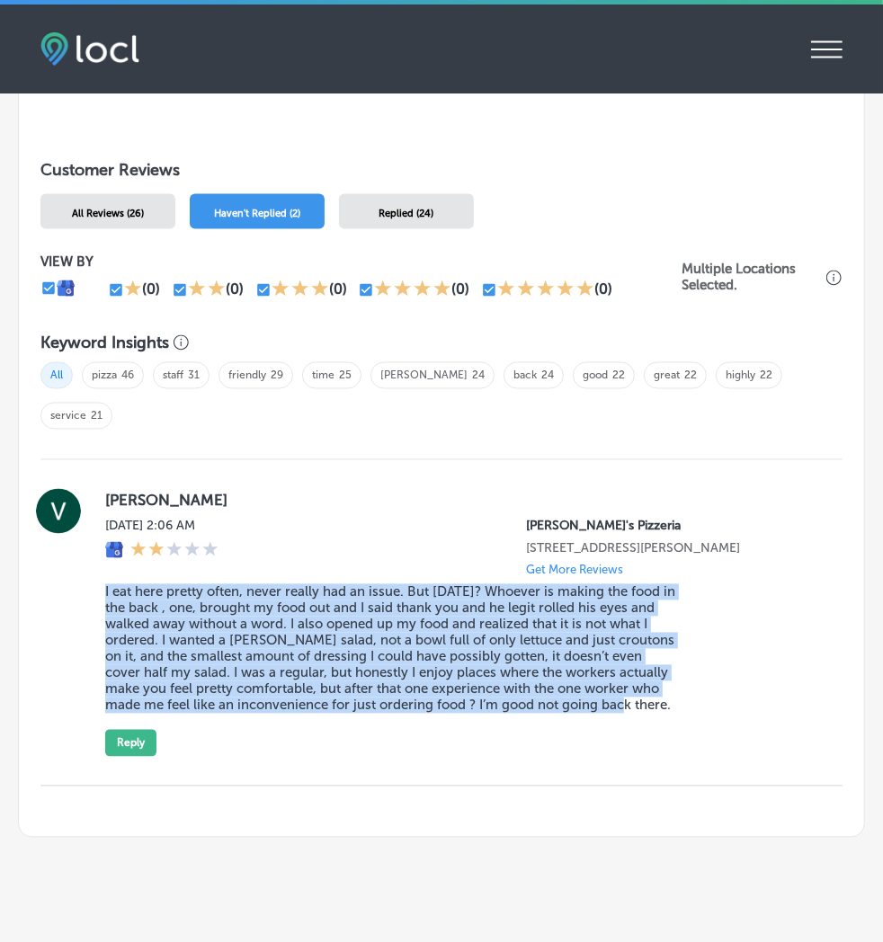
drag, startPoint x: 572, startPoint y: 677, endPoint x: 100, endPoint y: 557, distance: 486.7
click at [100, 557] on div "[PERSON_NAME] [DATE] 2:06 AM [PERSON_NAME]'s Pizzeria [STREET_ADDRESS][PERSON_N…" at bounding box center [441, 623] width 802 height 268
copy blockquote "I eat here pretty often, never really had an issue. But [DATE]? Whoever is maki…"
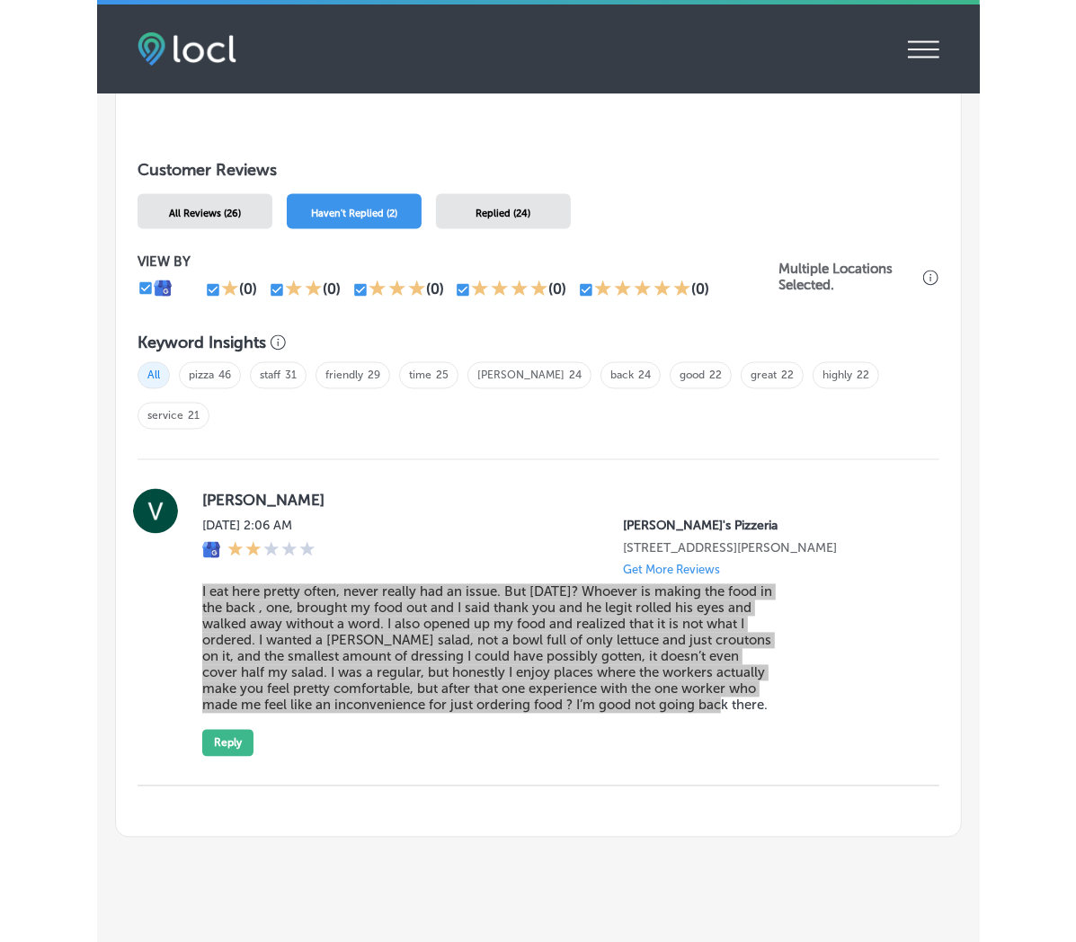
scroll to position [1891, 0]
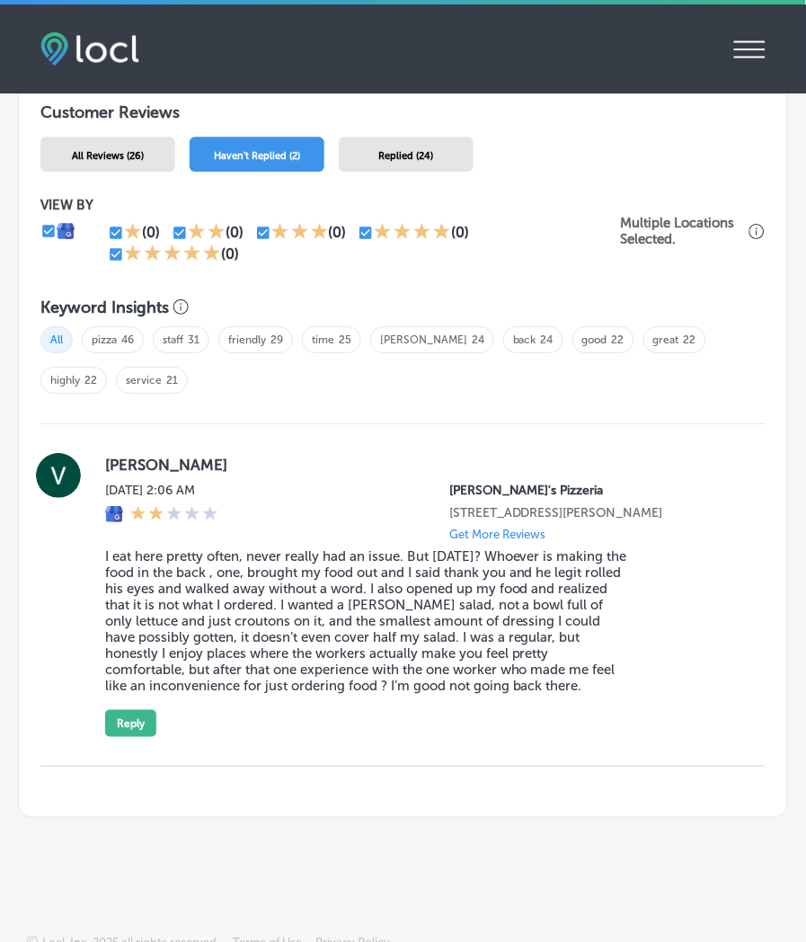
click at [50, 657] on div at bounding box center [58, 595] width 36 height 284
click at [58, 546] on div at bounding box center [58, 595] width 36 height 284
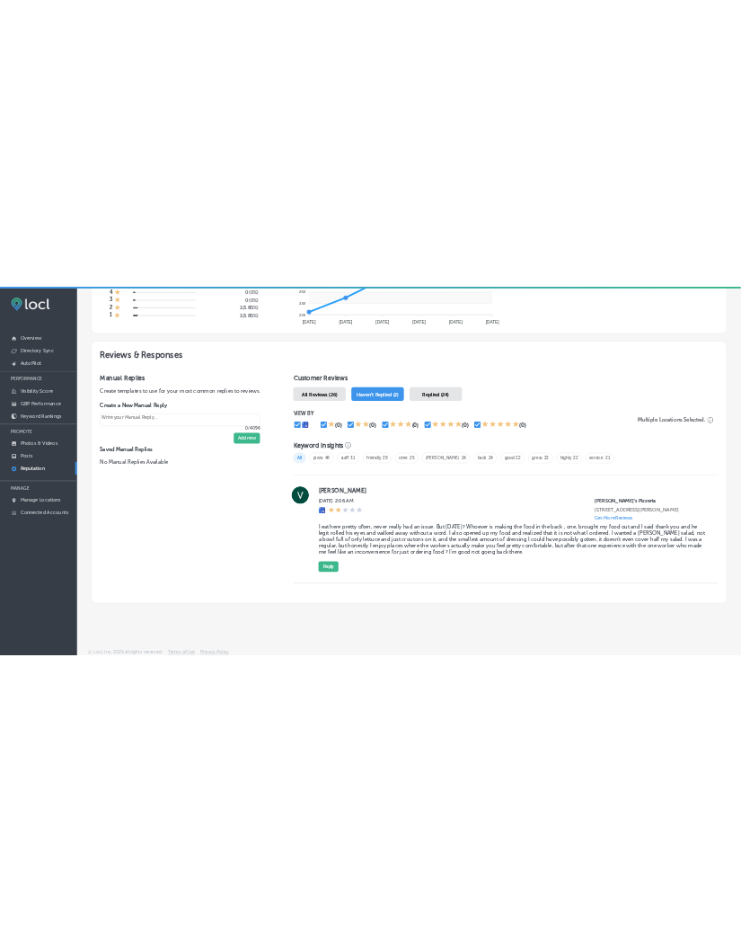
scroll to position [874, 0]
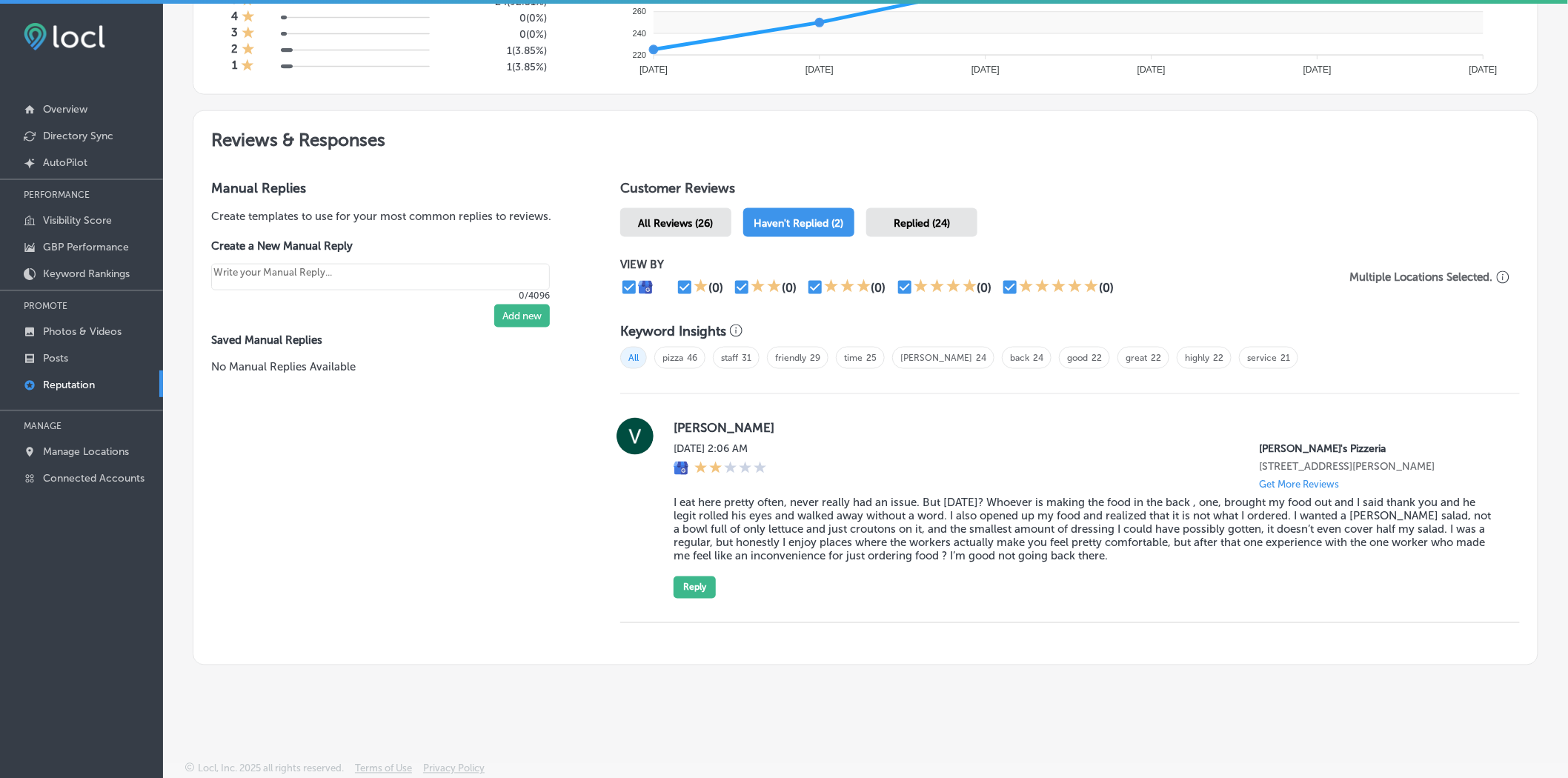
click at [533, 434] on div "Manual Replies Create templates to use for your most common replies to reviews.…" at bounding box center [392, 413] width 397 height 502
type textarea "x"
